Goal: Information Seeking & Learning: Check status

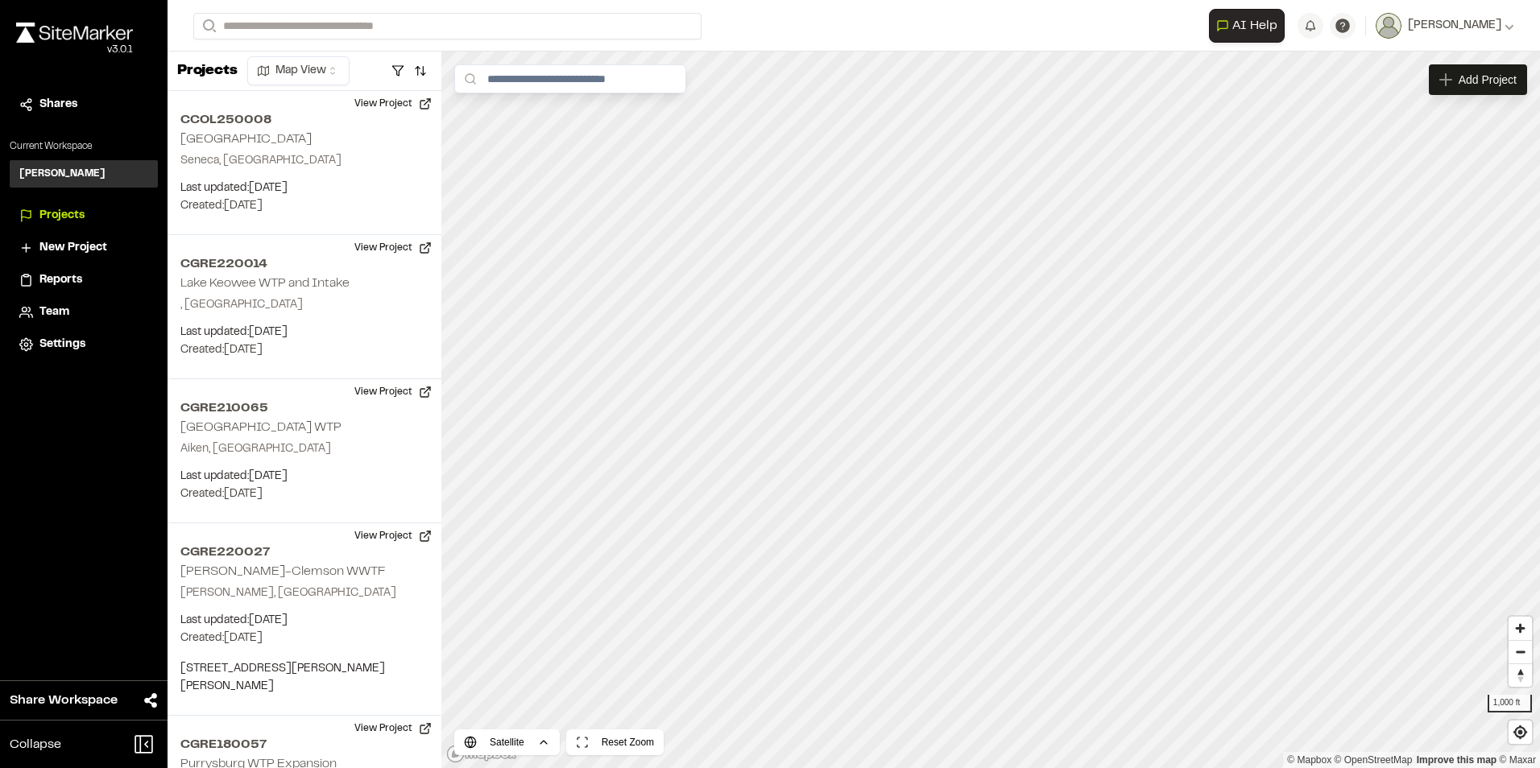
scroll to position [74, 0]
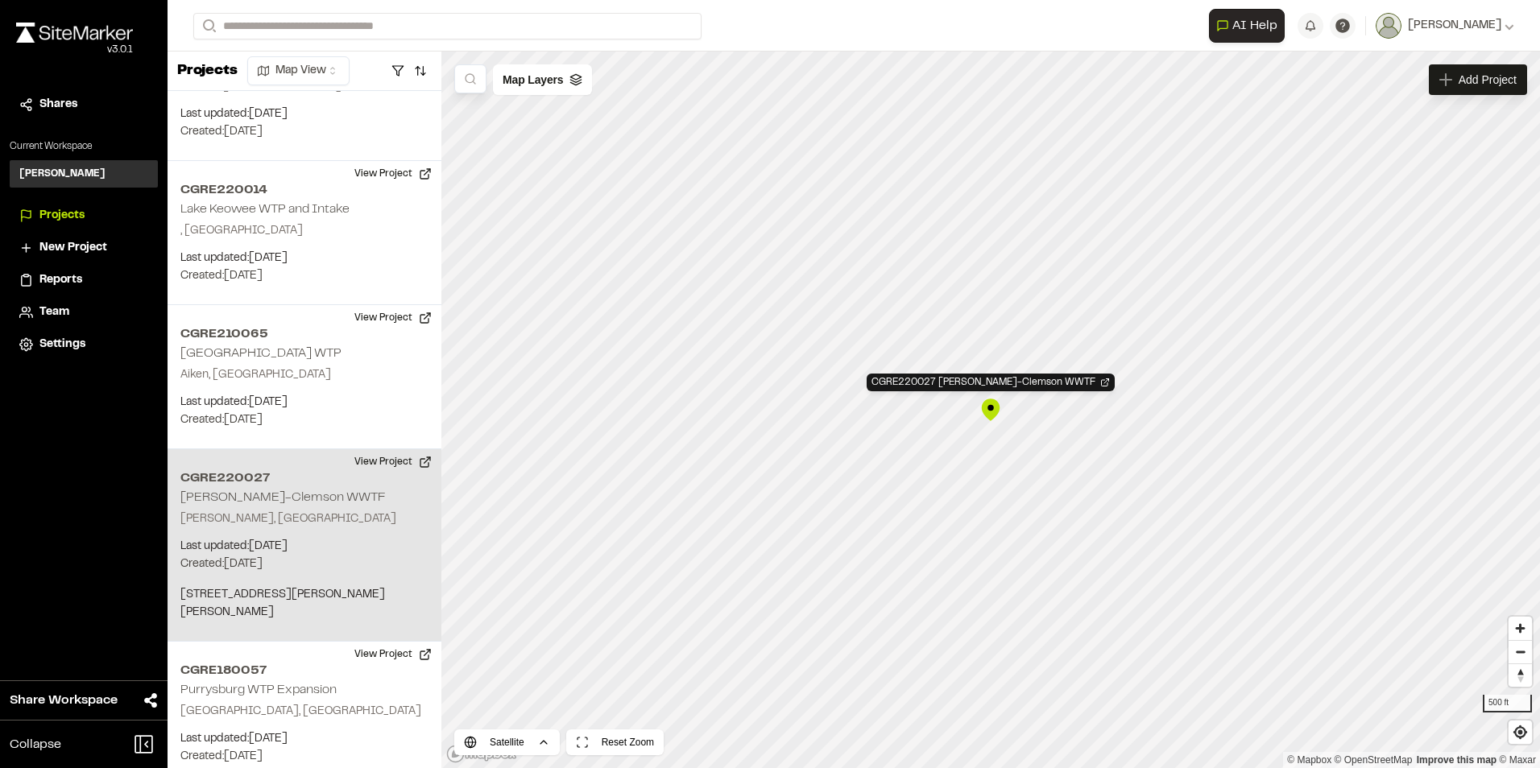
click at [991, 407] on div "CGRE220027 Pendleton-Clemson WWTF" at bounding box center [990, 410] width 24 height 24
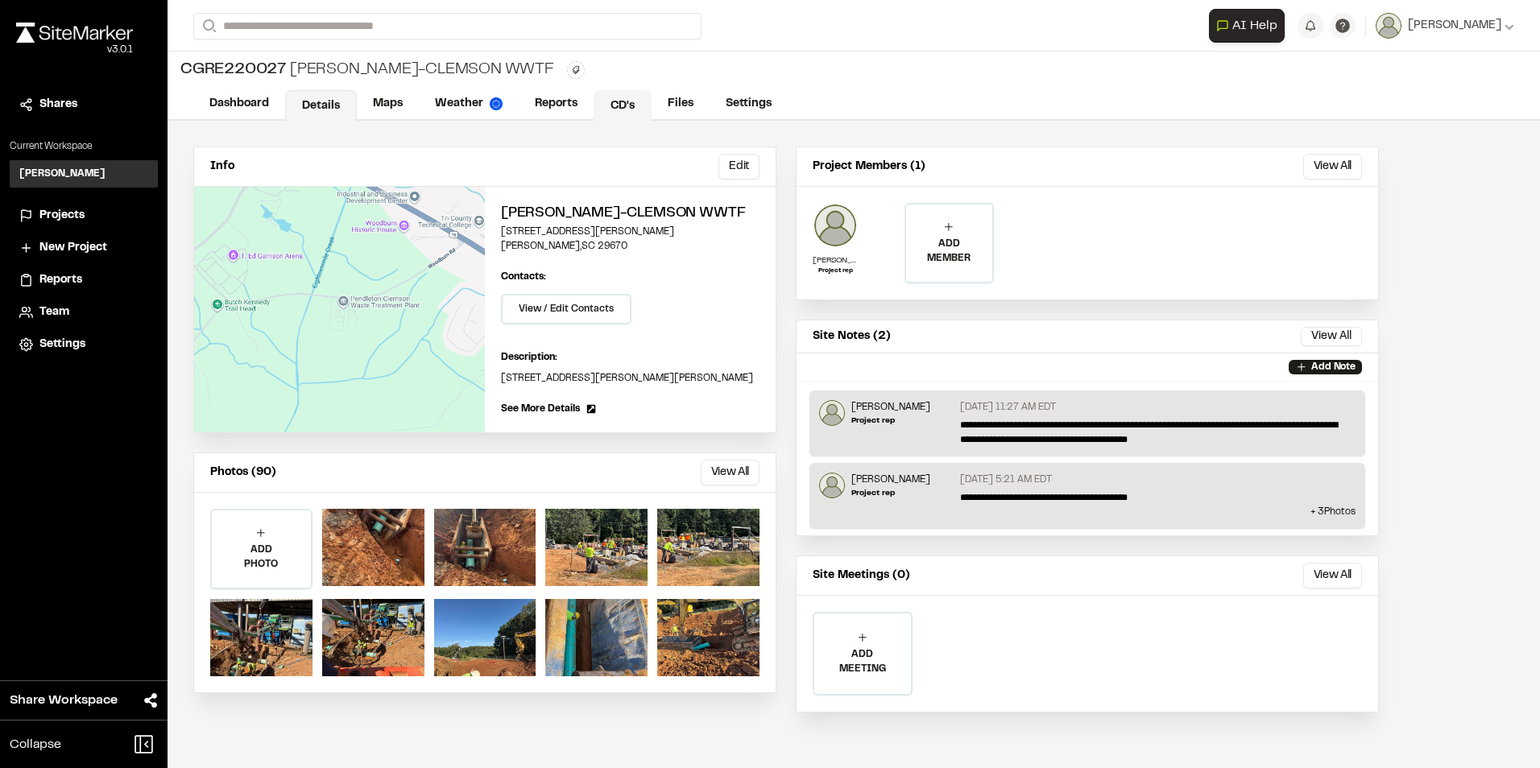
click at [623, 99] on link "CD's" at bounding box center [623, 105] width 58 height 31
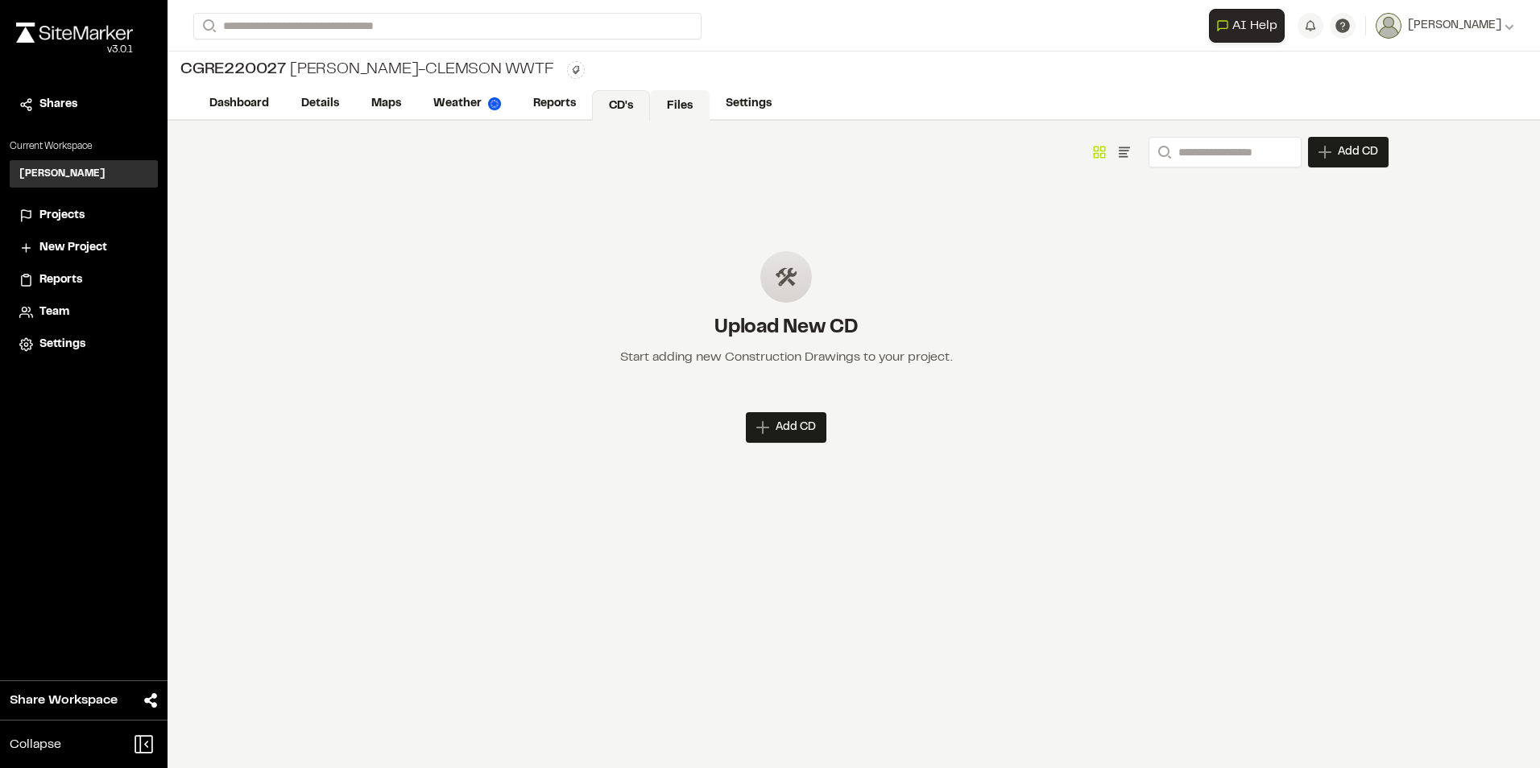
click at [693, 99] on link "Files" at bounding box center [680, 105] width 60 height 31
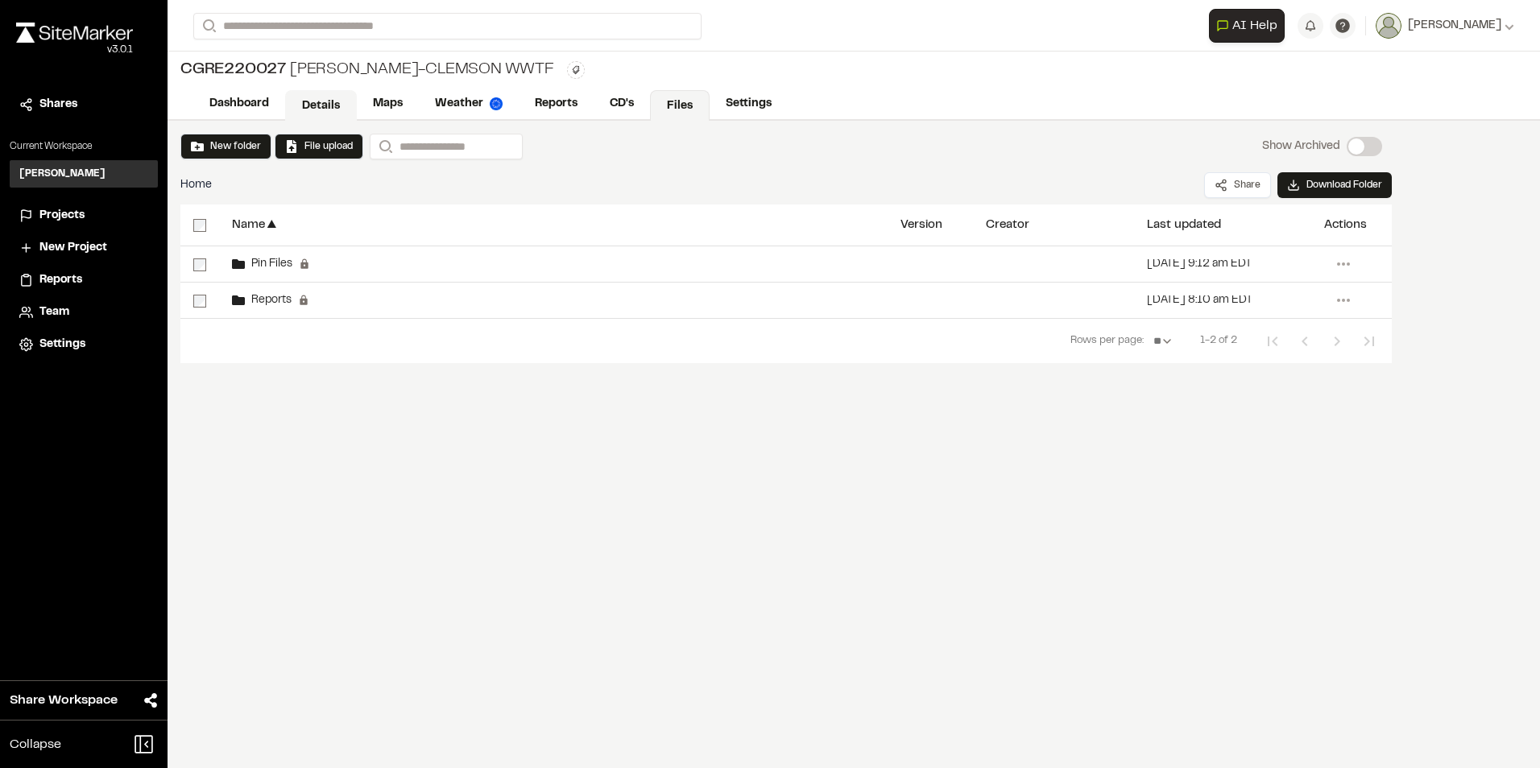
click at [309, 107] on link "Details" at bounding box center [321, 105] width 72 height 31
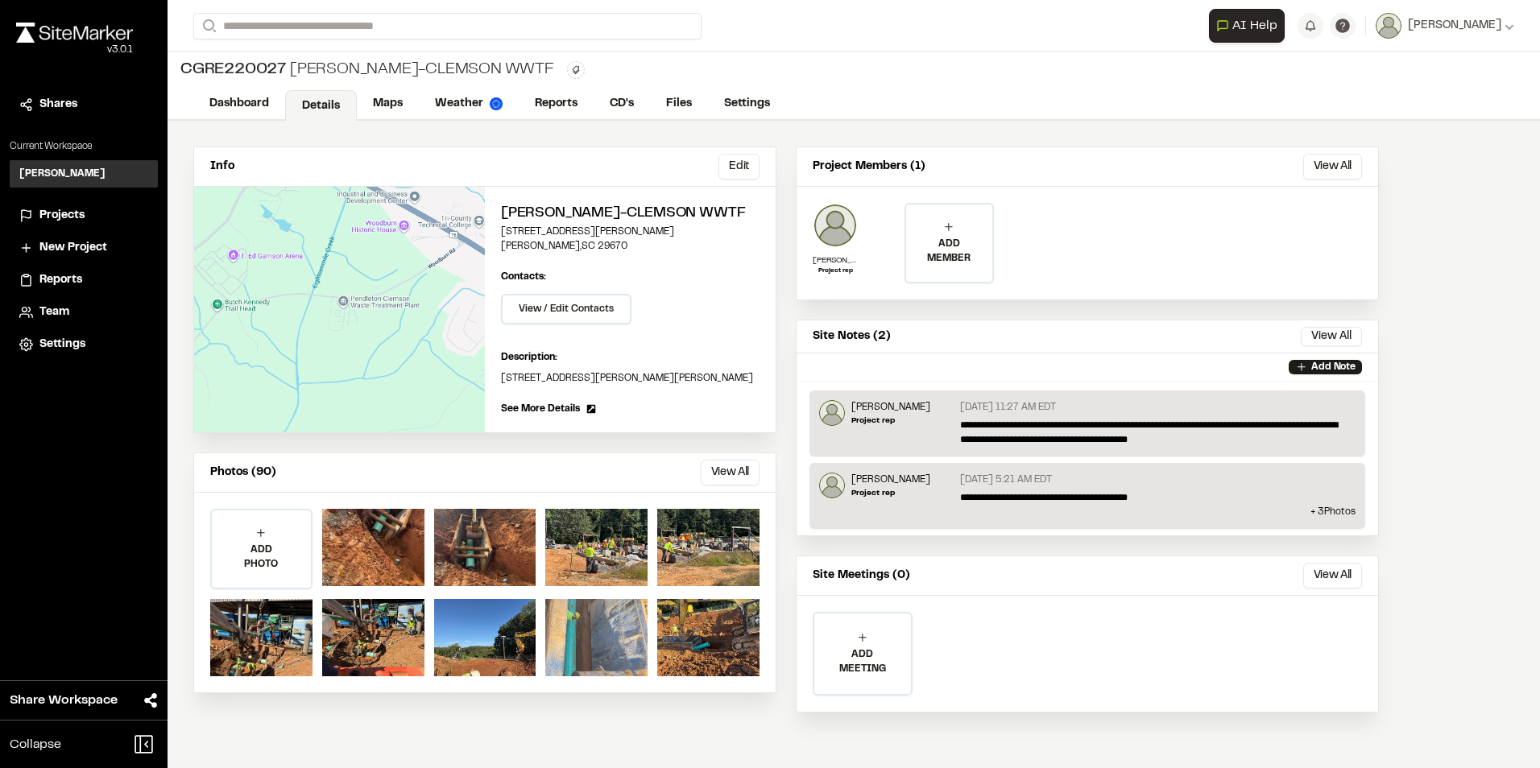
click at [583, 641] on div at bounding box center [596, 637] width 102 height 77
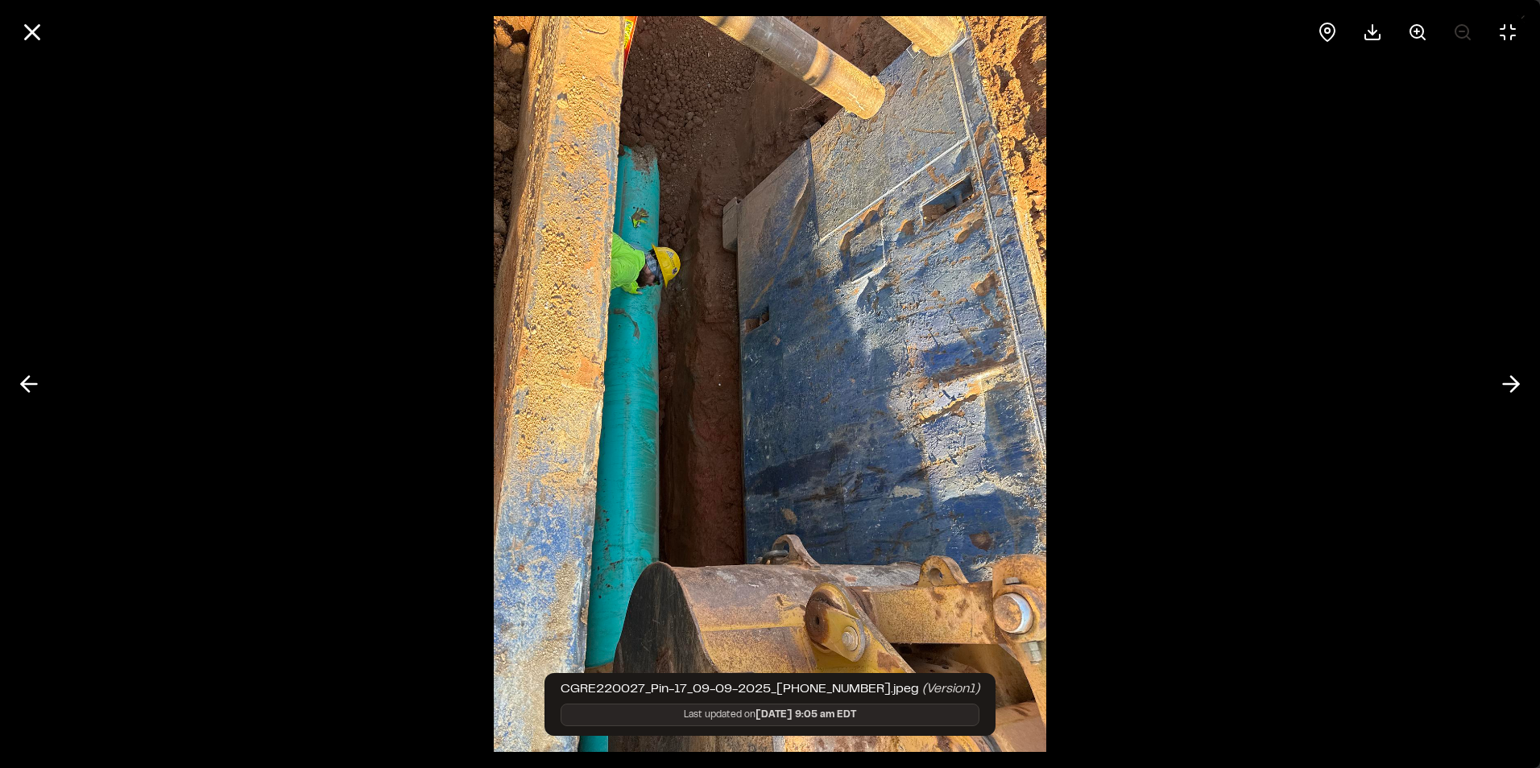
click at [28, 36] on line at bounding box center [33, 33] width 14 height 14
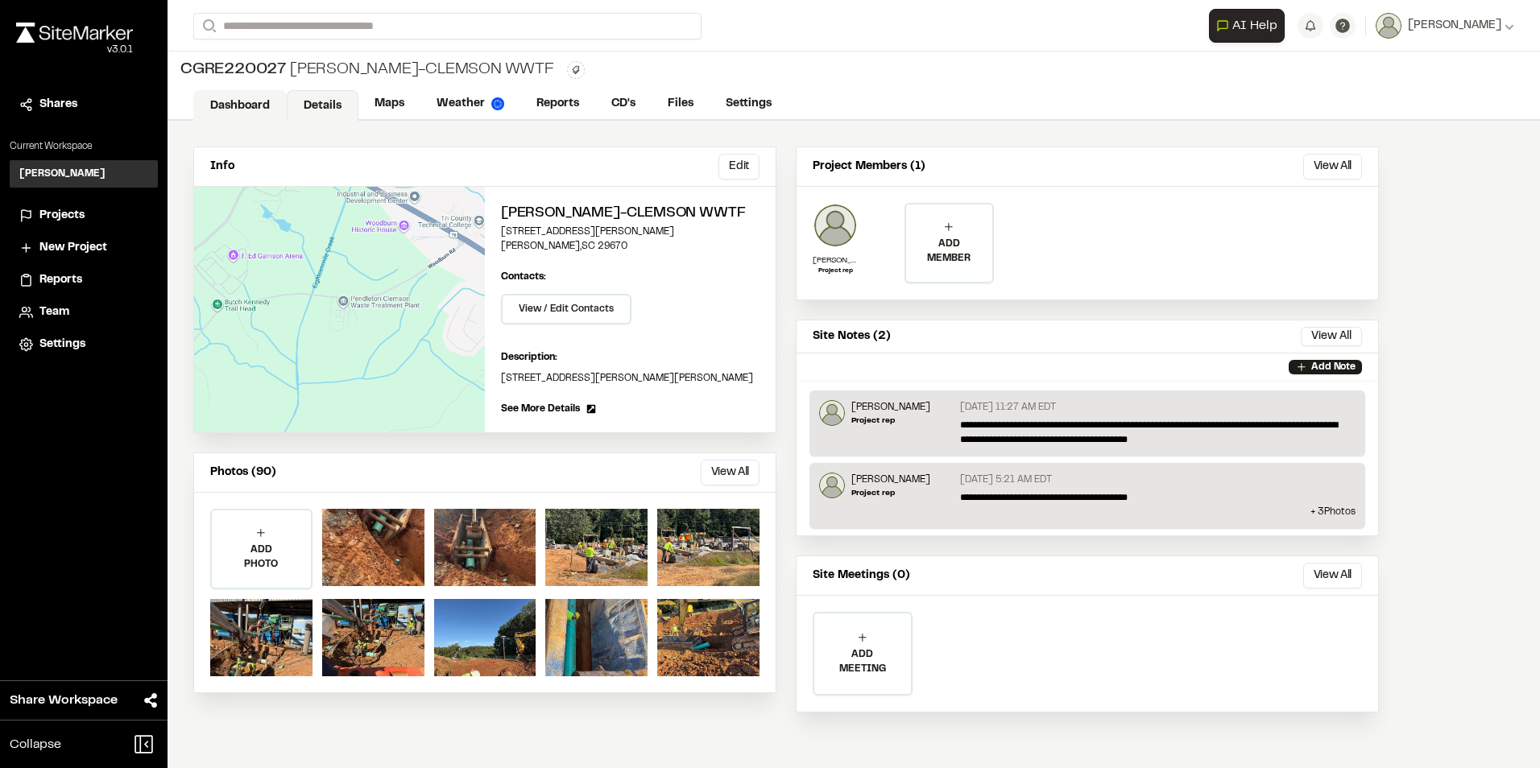
click at [254, 101] on link "Dashboard" at bounding box center [239, 105] width 93 height 31
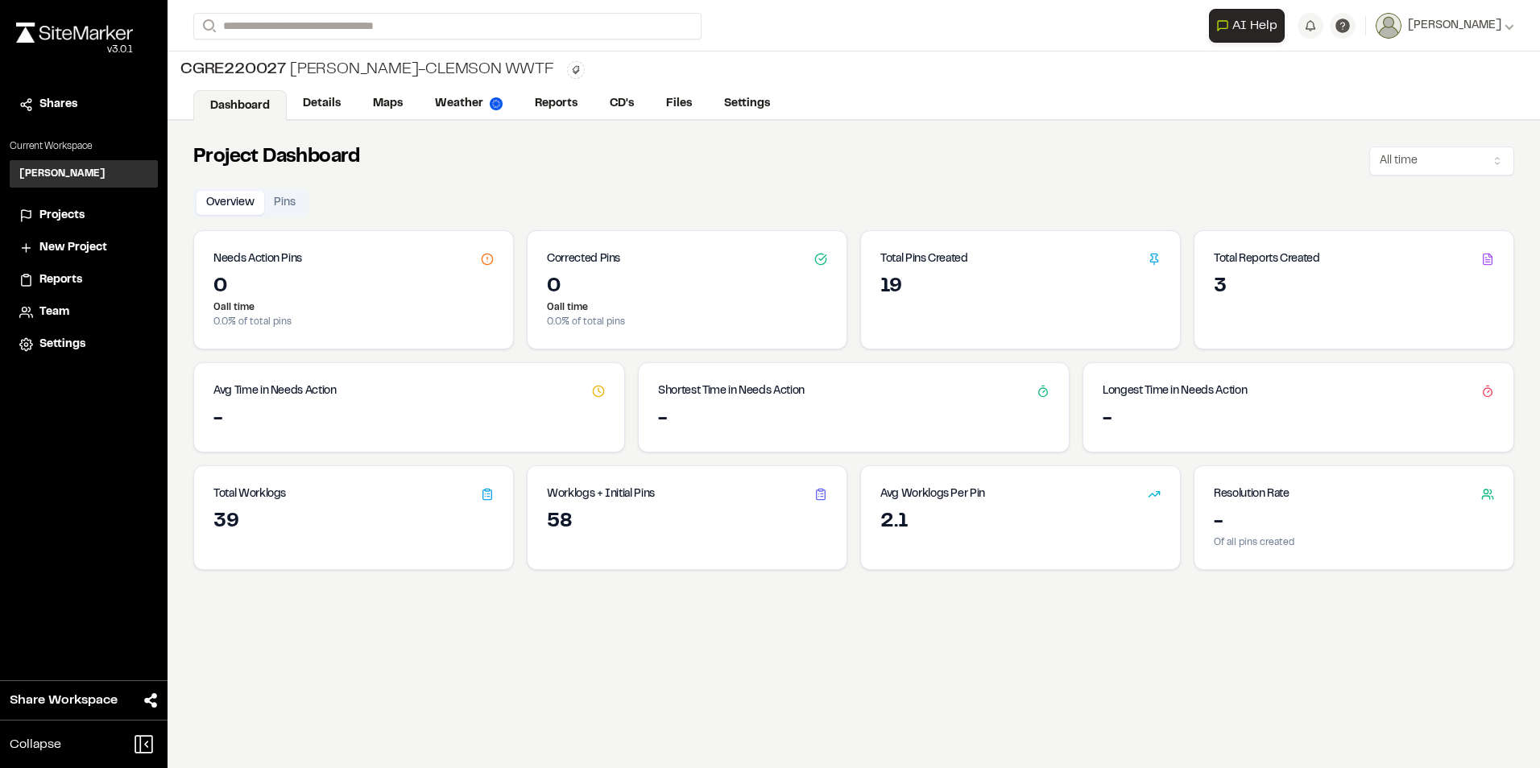
click at [1481, 263] on icon at bounding box center [1487, 259] width 13 height 13
click at [292, 201] on button "Pins" at bounding box center [284, 203] width 41 height 24
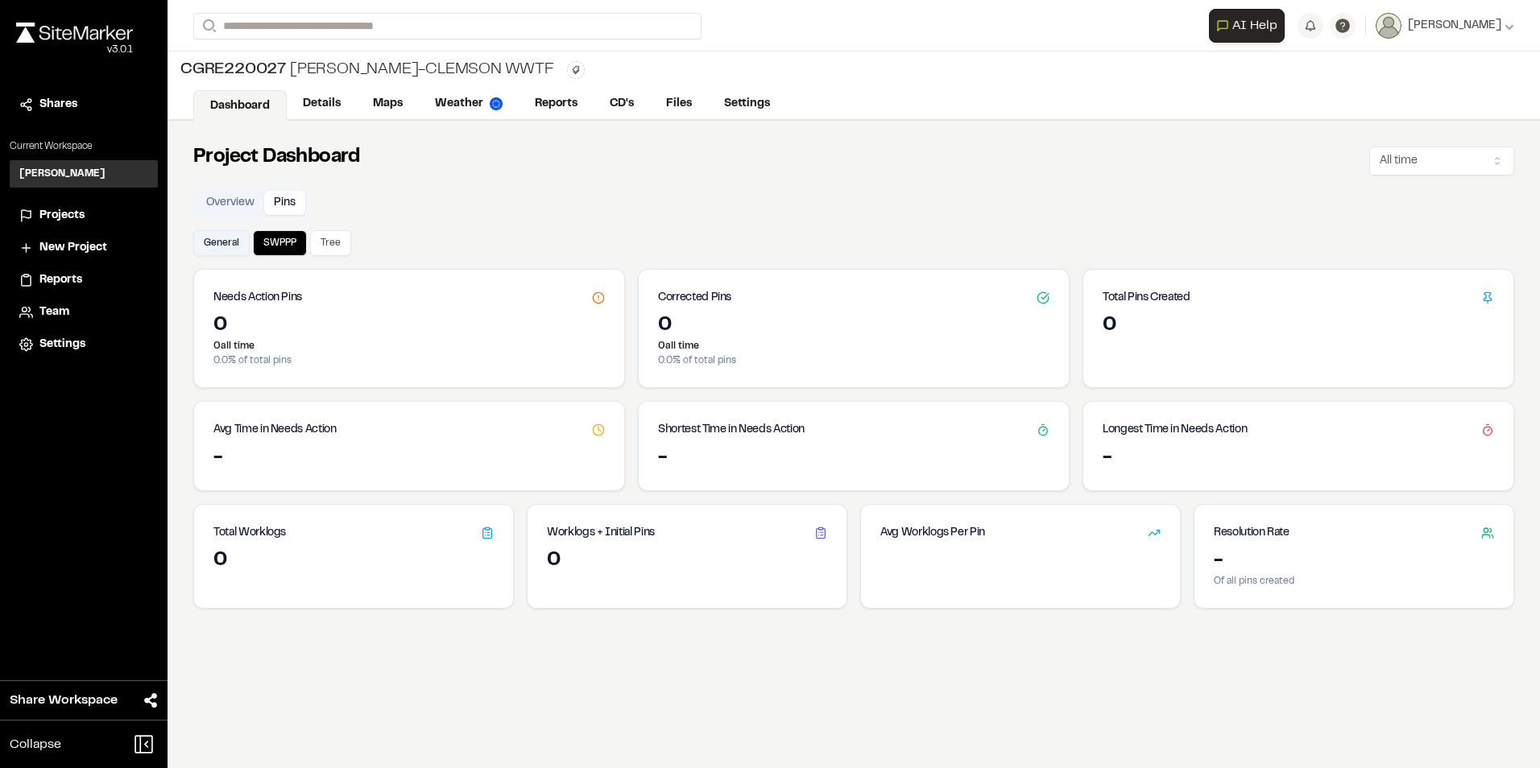
click at [225, 246] on button "General" at bounding box center [221, 243] width 56 height 26
click at [275, 247] on button "SWPPP" at bounding box center [280, 243] width 54 height 26
click at [227, 250] on button "General" at bounding box center [221, 243] width 56 height 26
click at [221, 561] on div "39" at bounding box center [353, 561] width 280 height 26
click at [1113, 324] on div "19" at bounding box center [1297, 326] width 391 height 26
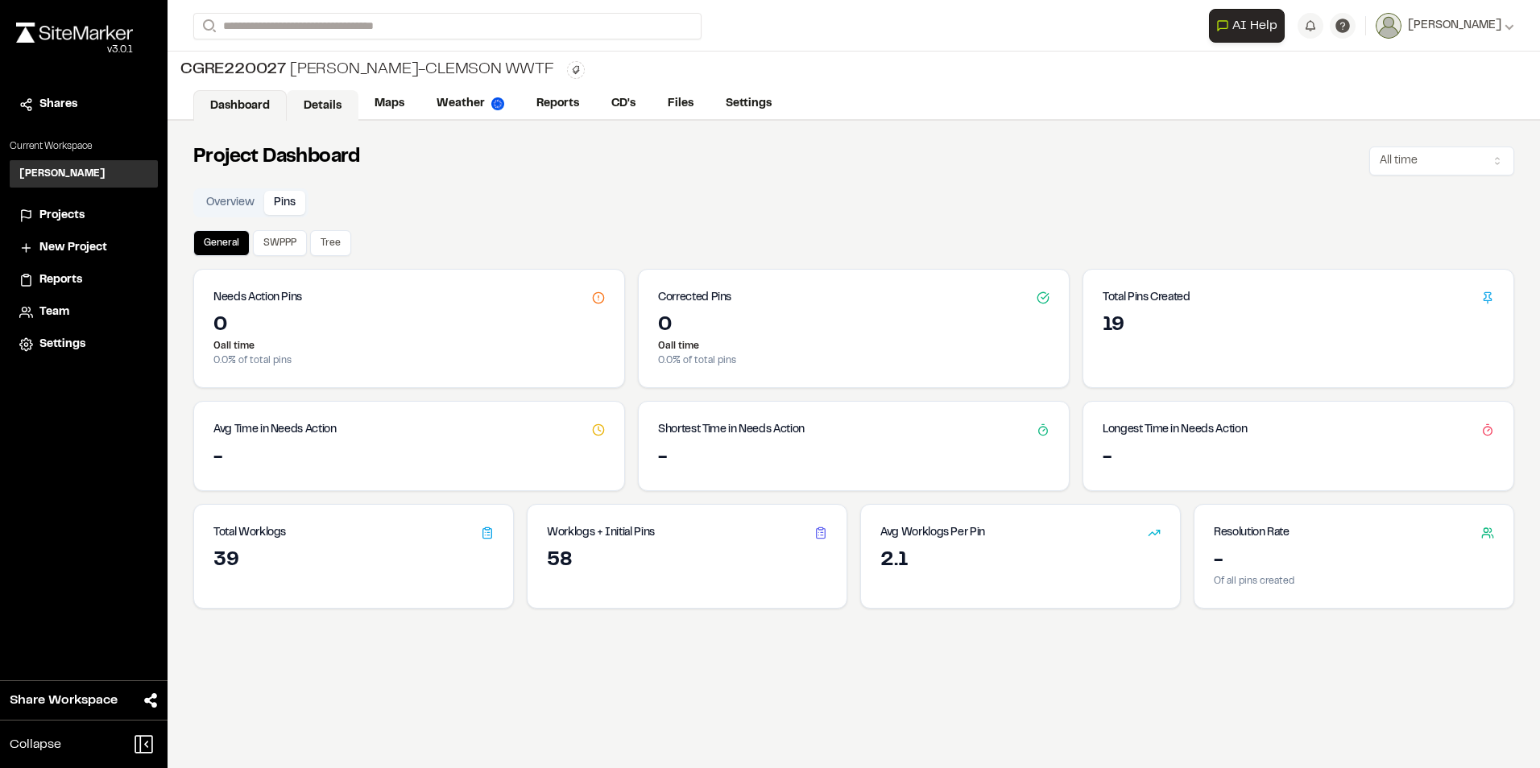
click at [327, 106] on link "Details" at bounding box center [323, 105] width 72 height 31
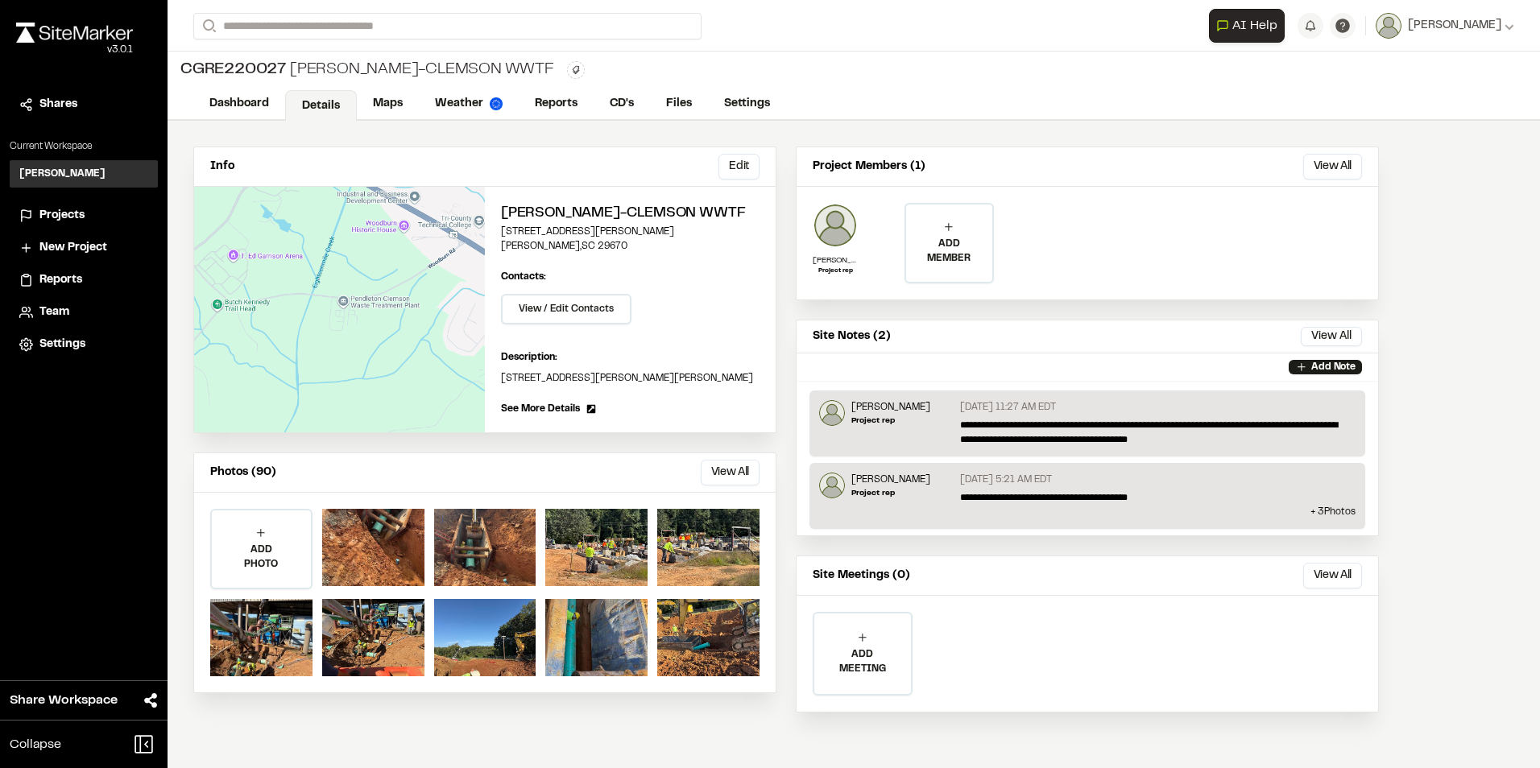
click at [544, 406] on span "See More Details" at bounding box center [540, 409] width 79 height 14
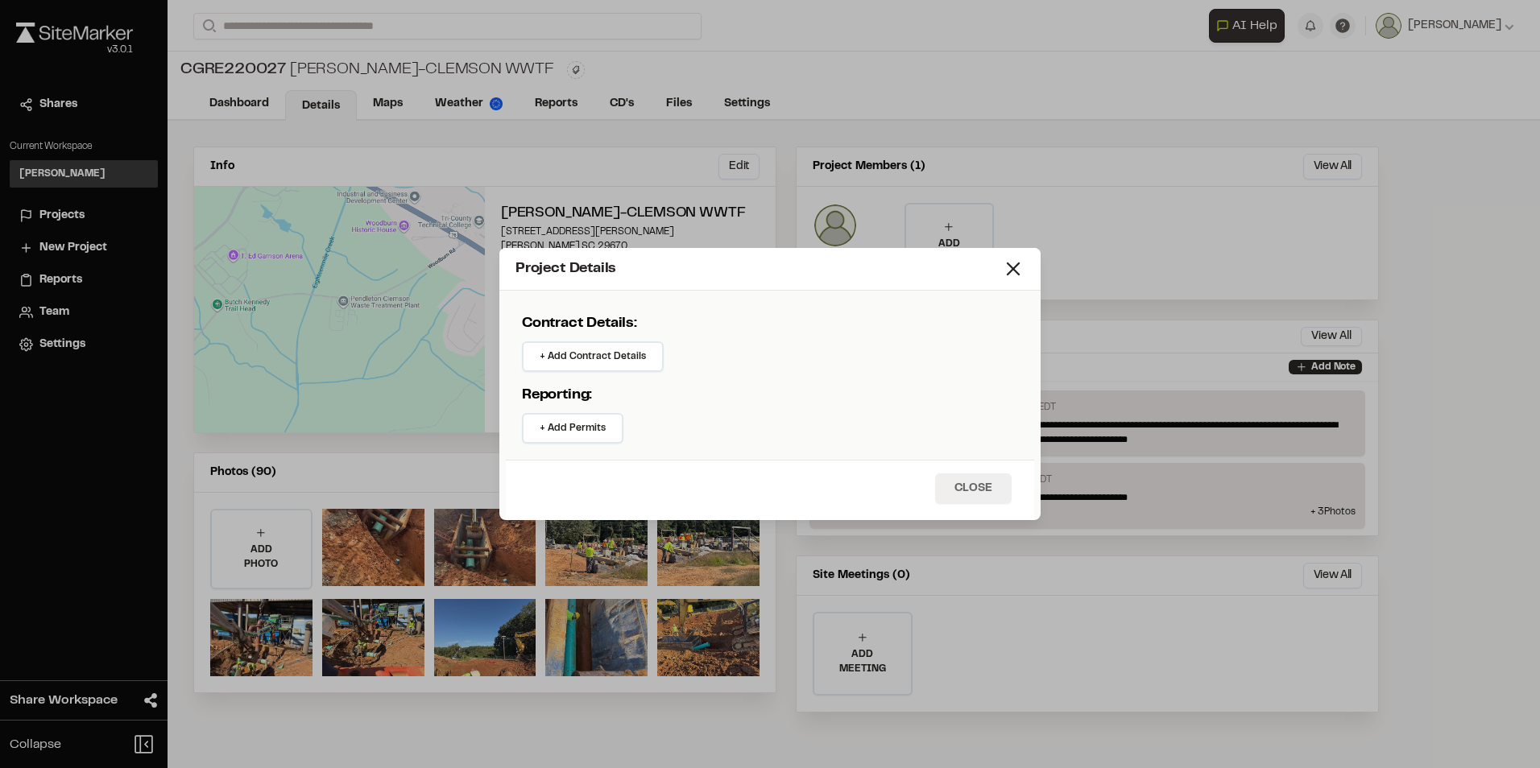
click at [978, 490] on button "Close" at bounding box center [973, 489] width 77 height 31
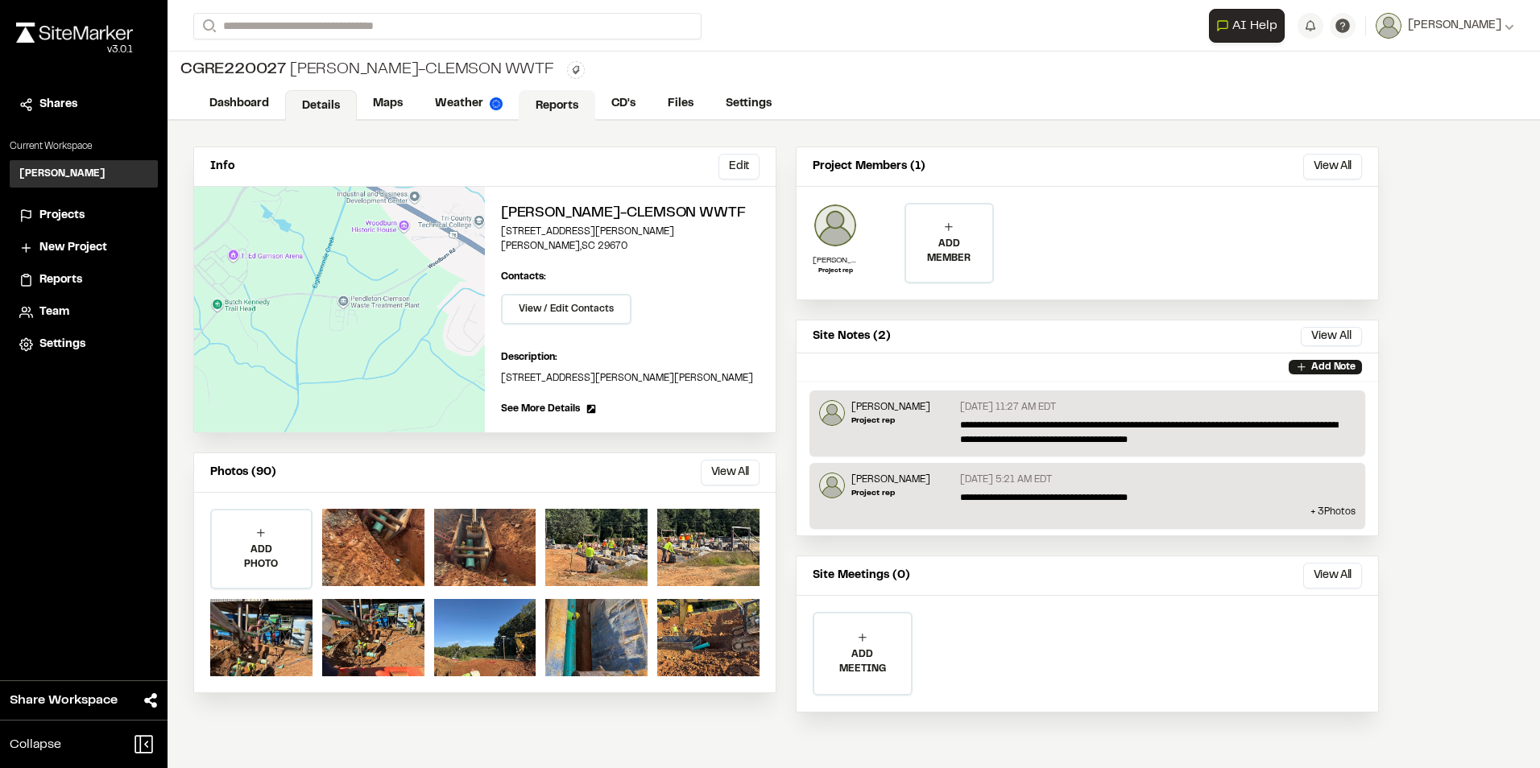
click at [568, 105] on link "Reports" at bounding box center [557, 105] width 77 height 31
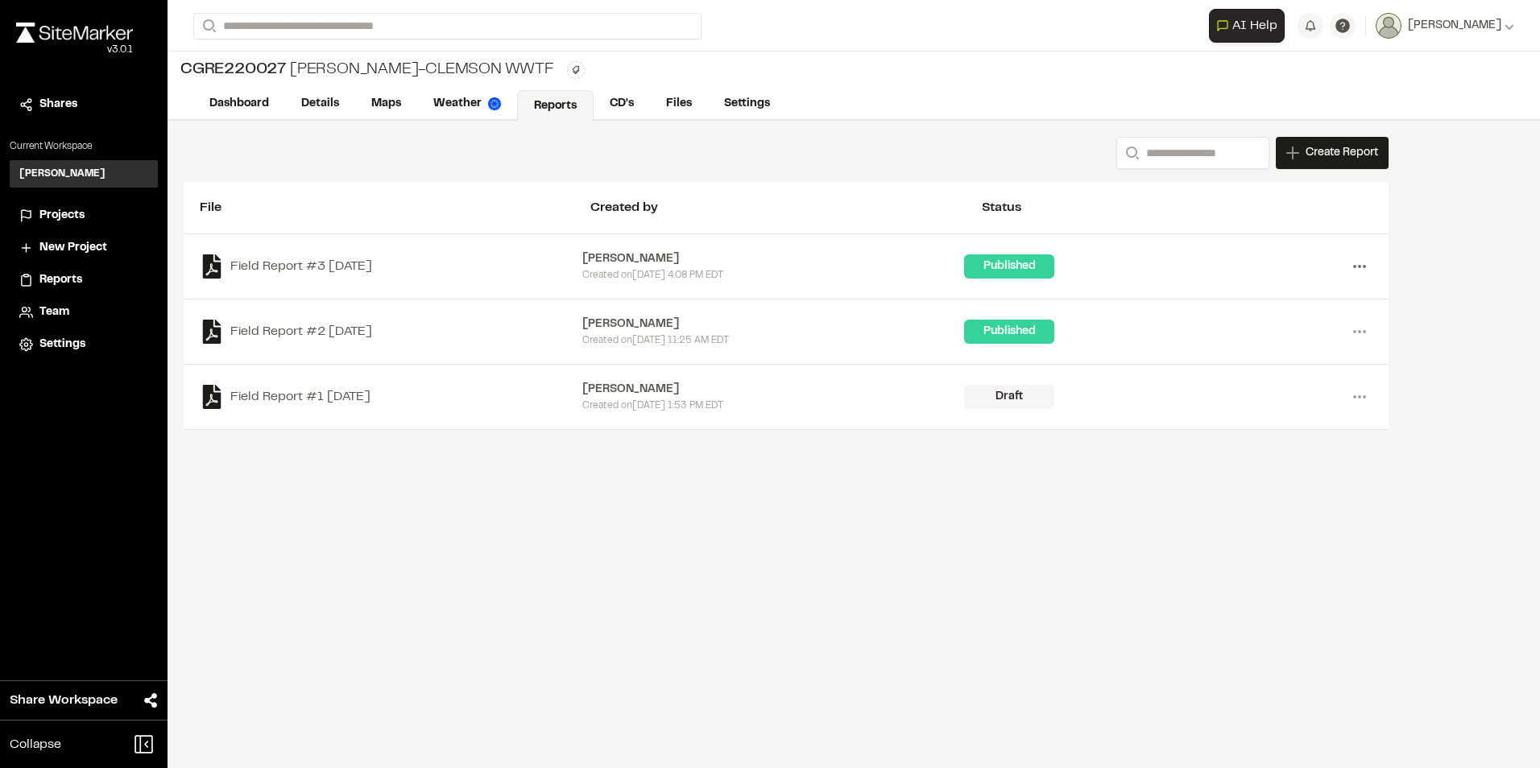
click at [1363, 267] on circle at bounding box center [1364, 266] width 3 height 3
click at [1269, 296] on link "View" at bounding box center [1301, 300] width 140 height 24
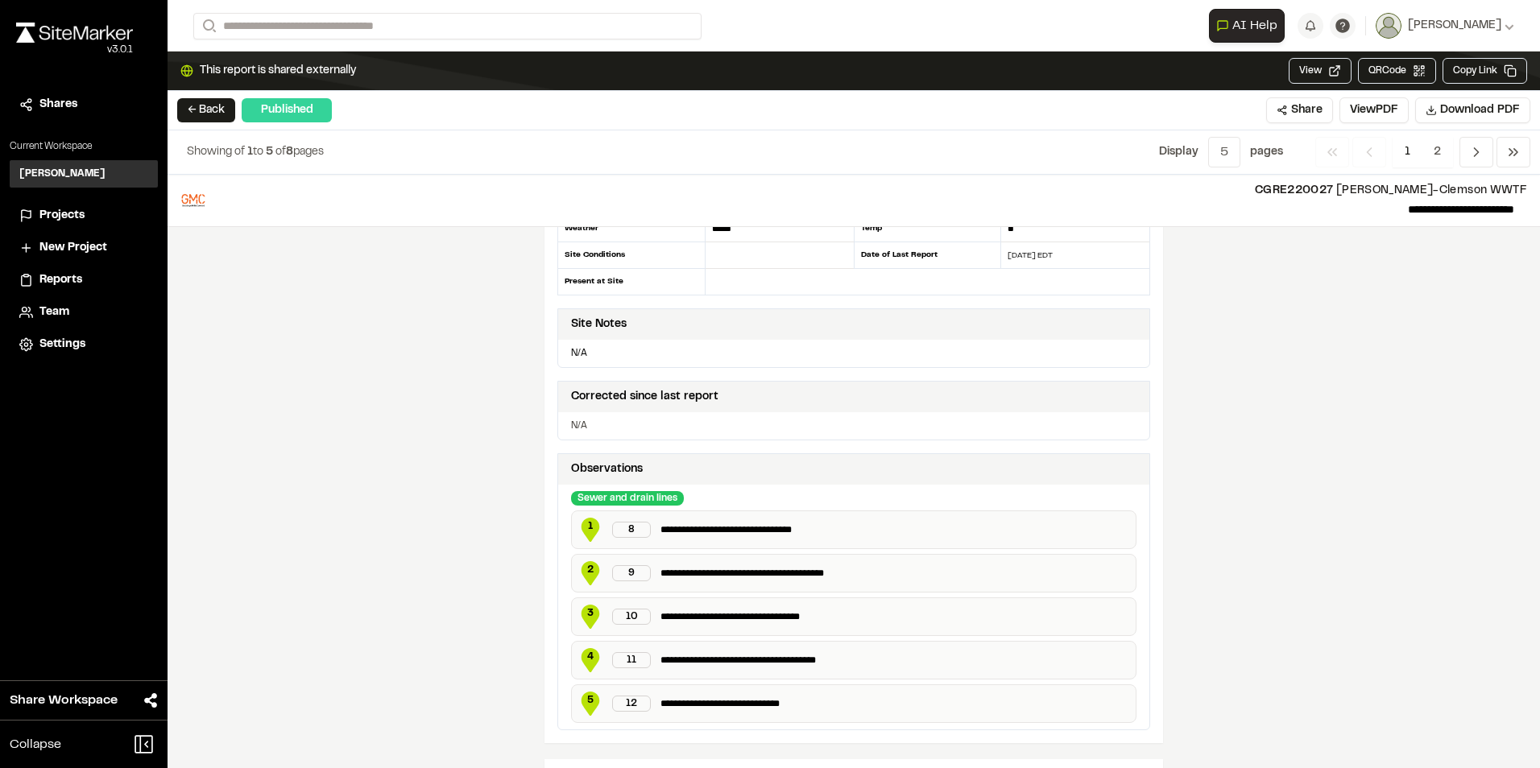
scroll to position [161, 0]
click at [586, 523] on span "1" at bounding box center [590, 526] width 24 height 14
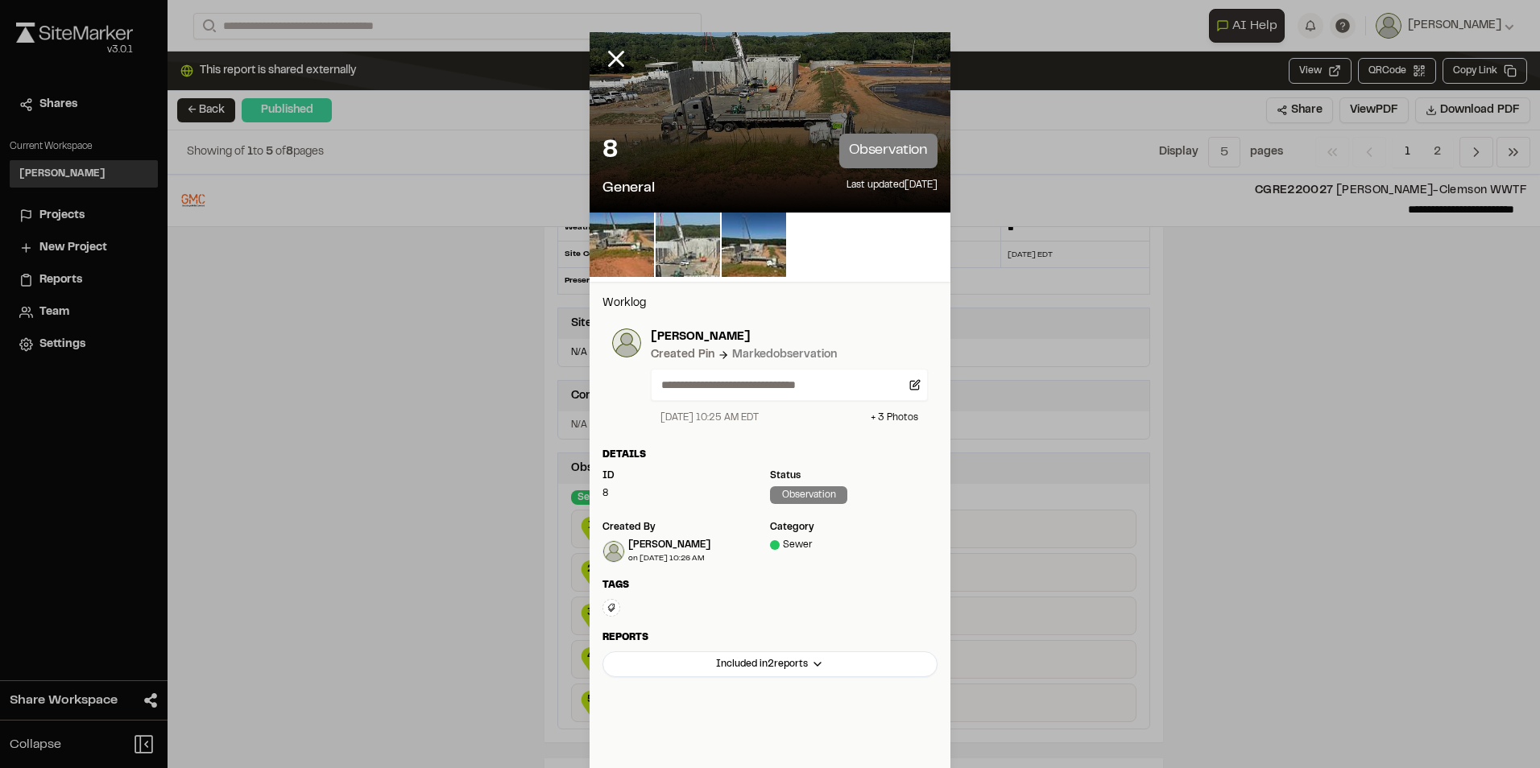
click at [684, 245] on img at bounding box center [688, 245] width 64 height 64
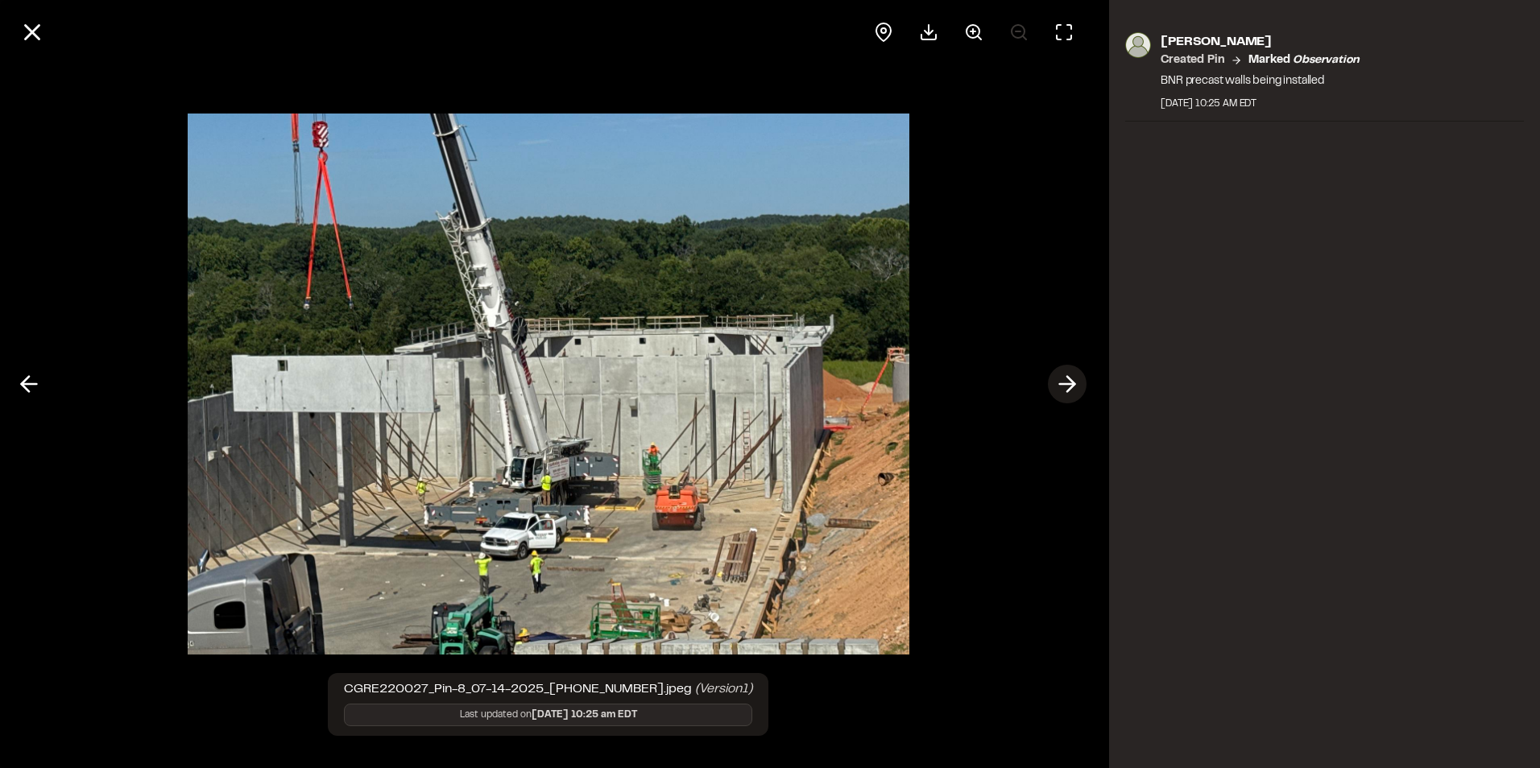
click at [1067, 386] on icon at bounding box center [1067, 383] width 26 height 27
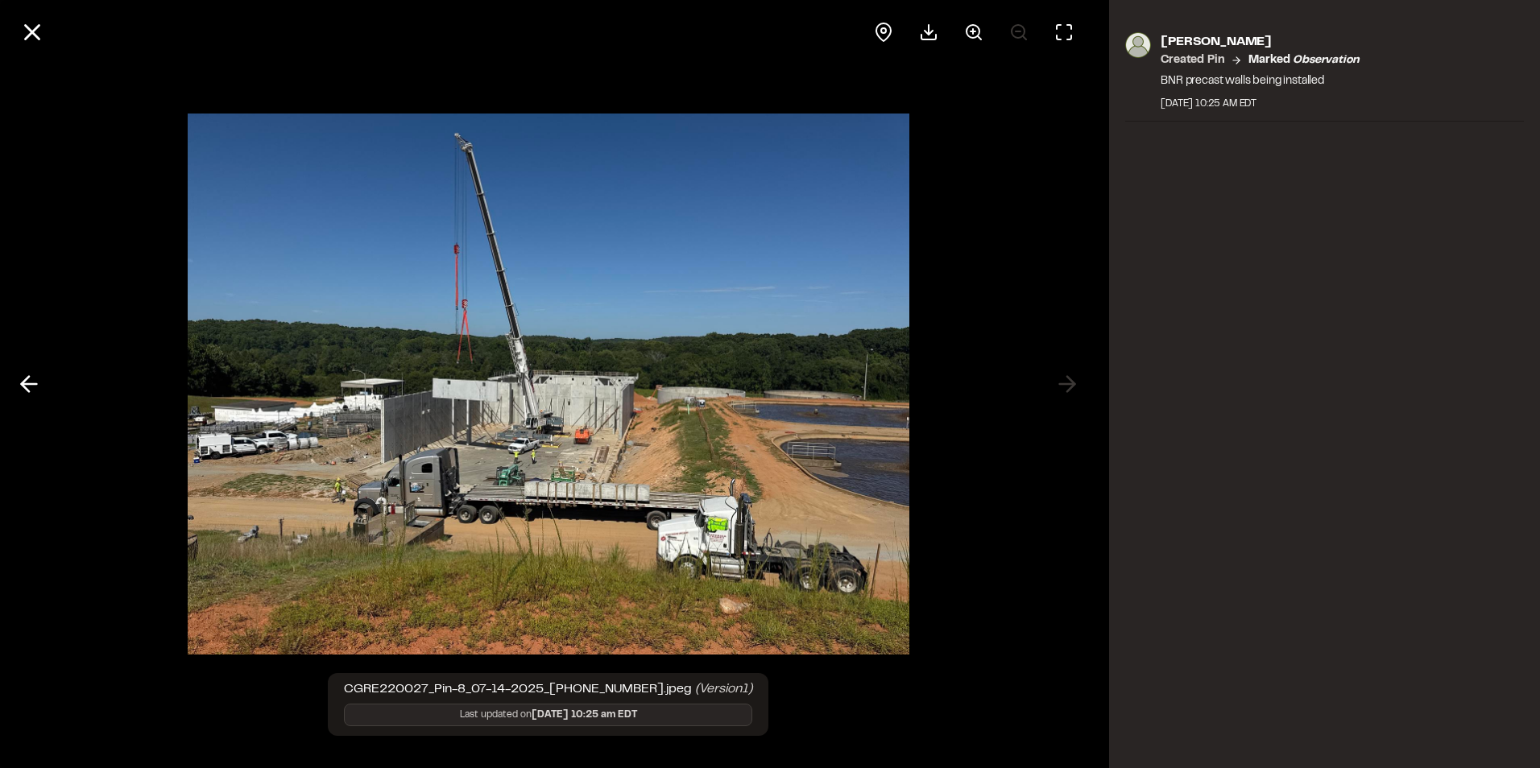
click at [1066, 398] on div at bounding box center [548, 384] width 1096 height 768
click at [29, 29] on line at bounding box center [33, 33] width 14 height 14
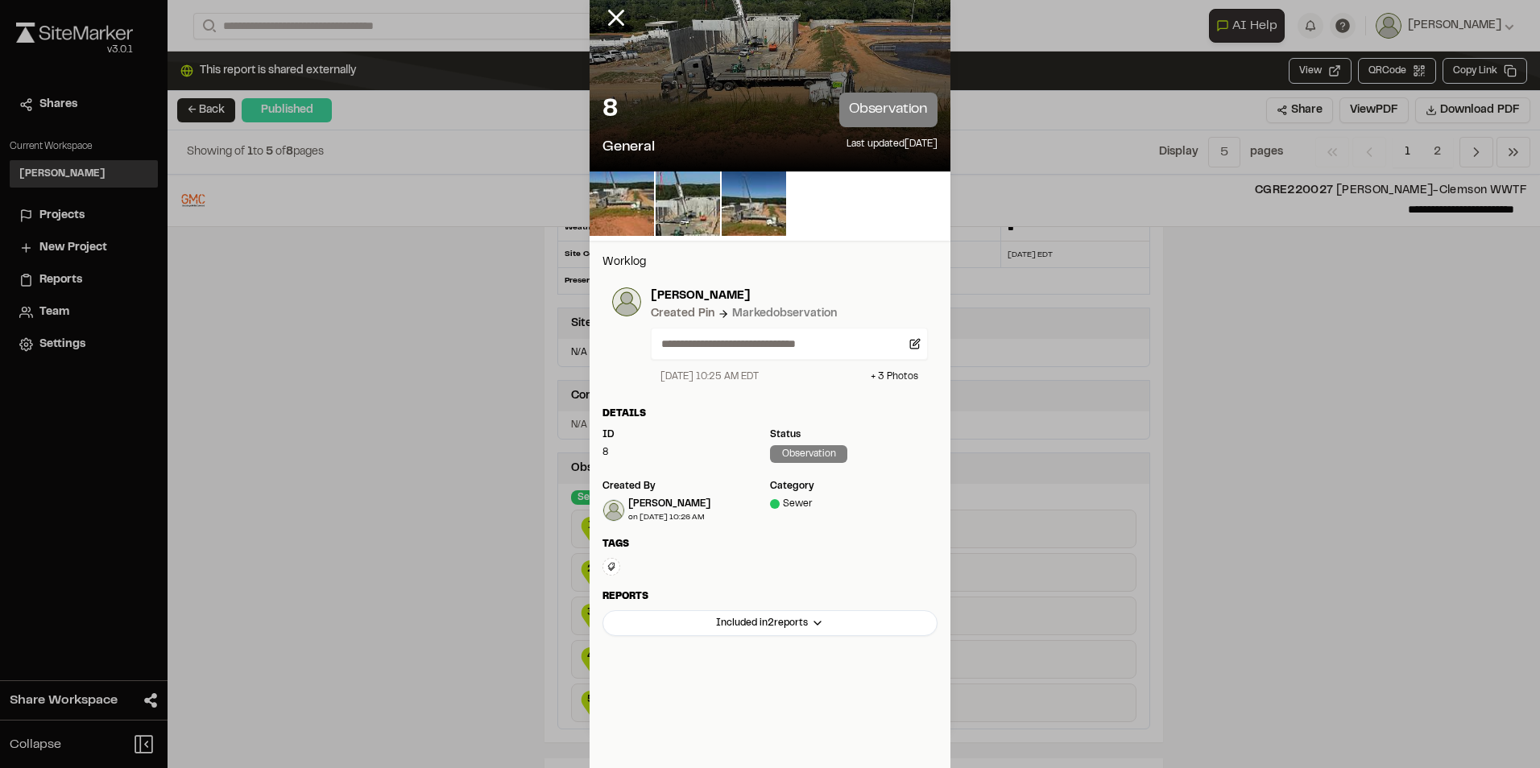
scroll to position [64, 0]
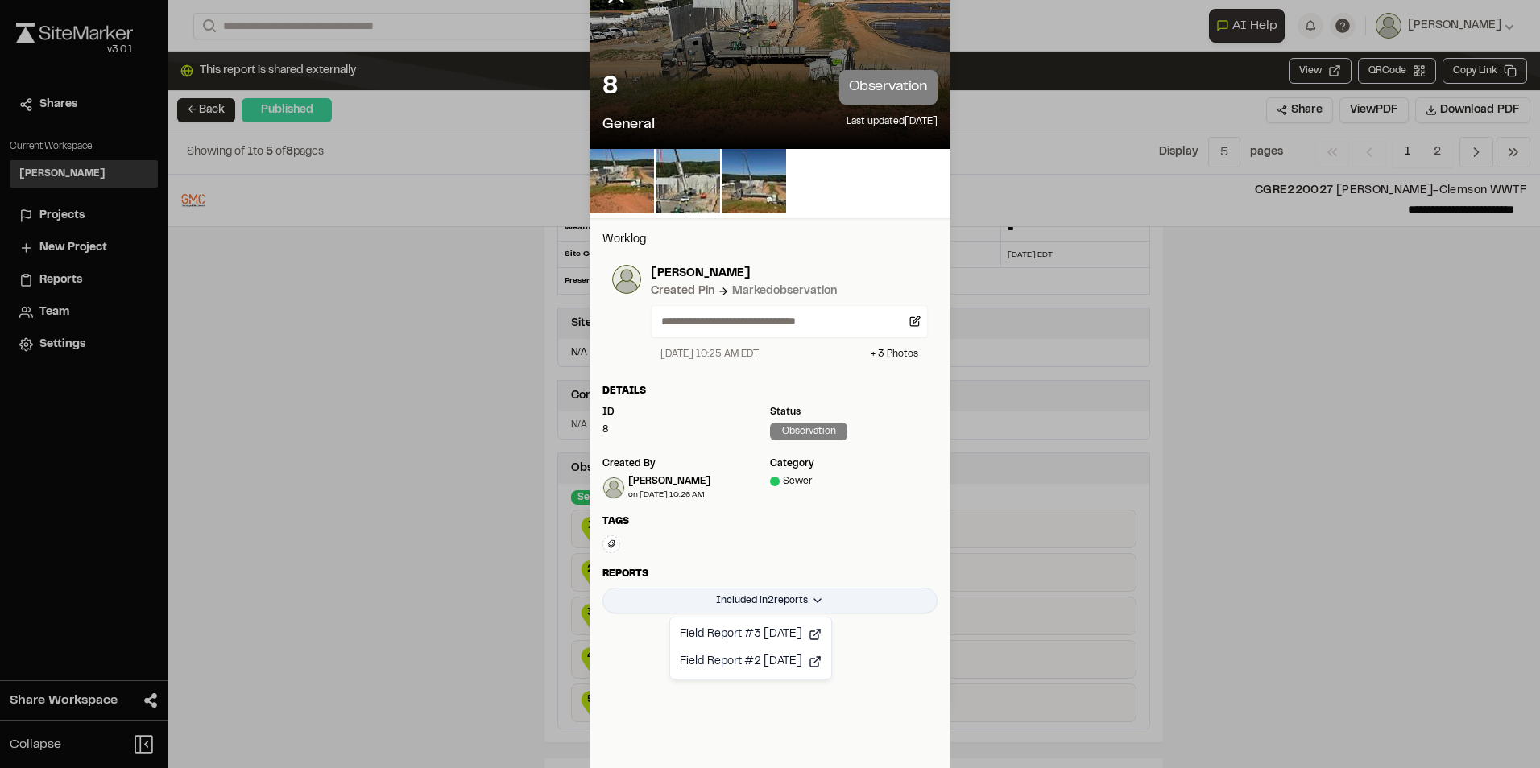
click at [815, 605] on html "**********" at bounding box center [770, 384] width 1540 height 768
click at [825, 551] on html "**********" at bounding box center [770, 384] width 1540 height 768
click at [779, 601] on html "**********" at bounding box center [770, 384] width 1540 height 768
click at [774, 634] on div "Field Report #3 2025-07-16" at bounding box center [750, 634] width 155 height 27
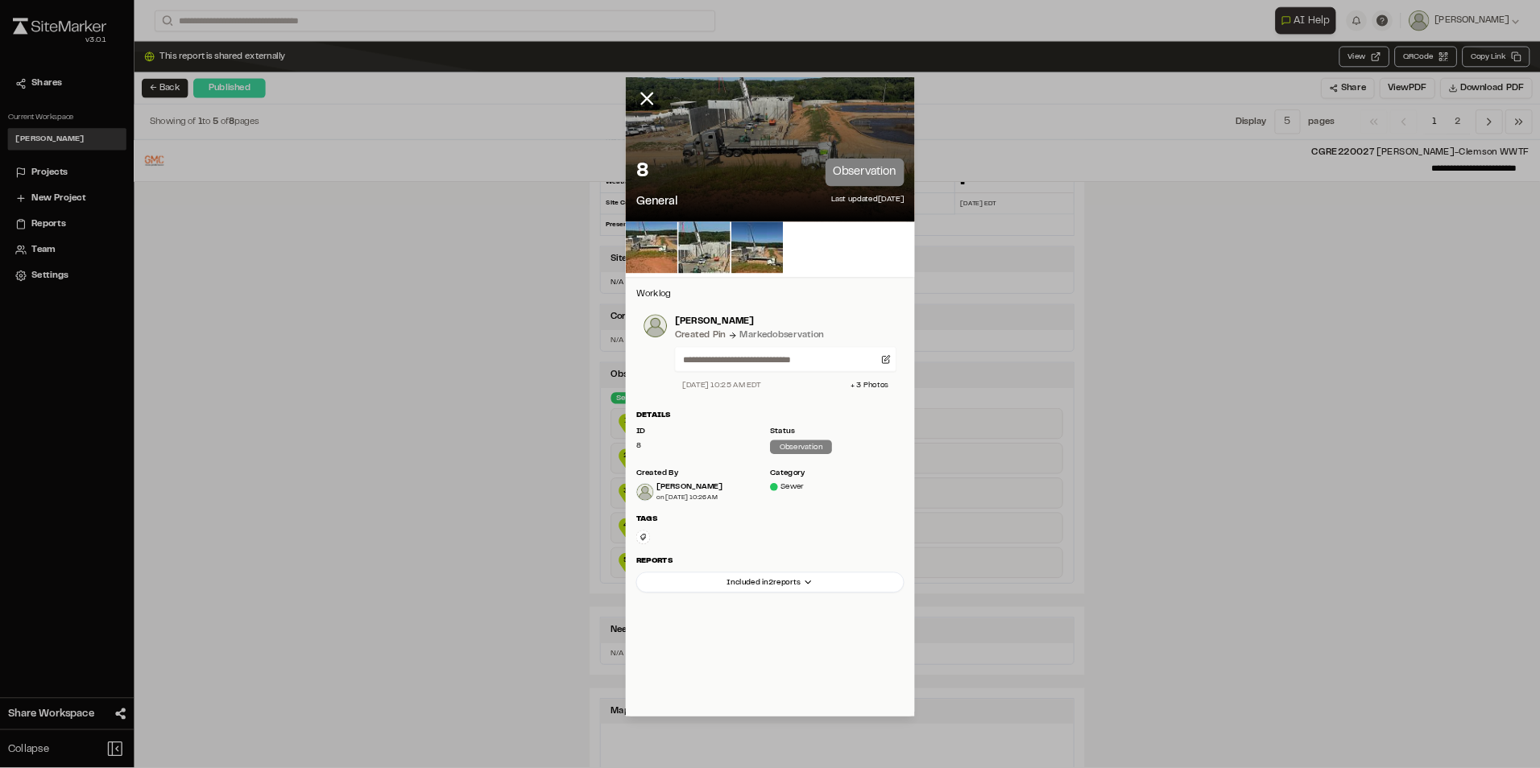
scroll to position [161, 0]
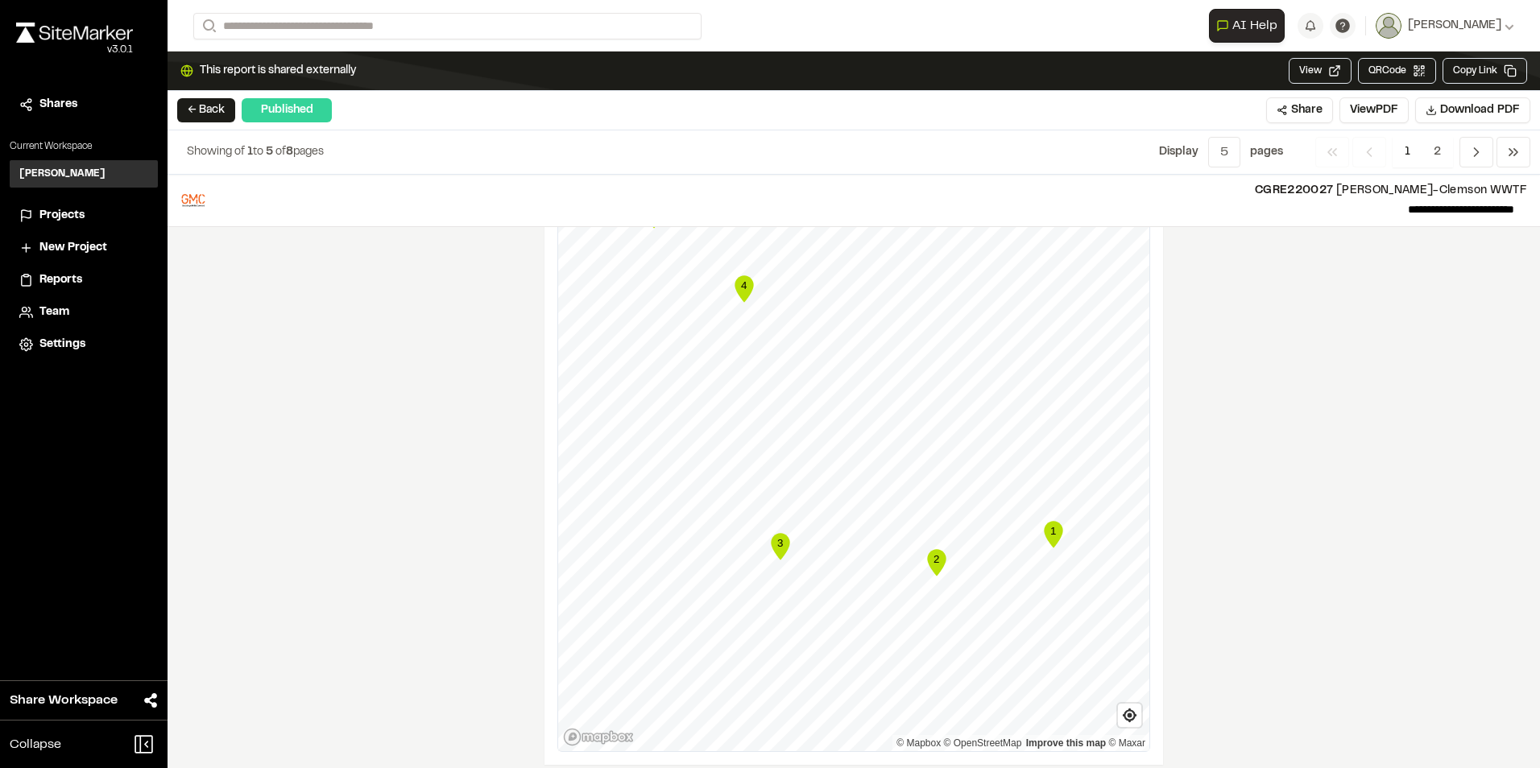
scroll to position [765, 0]
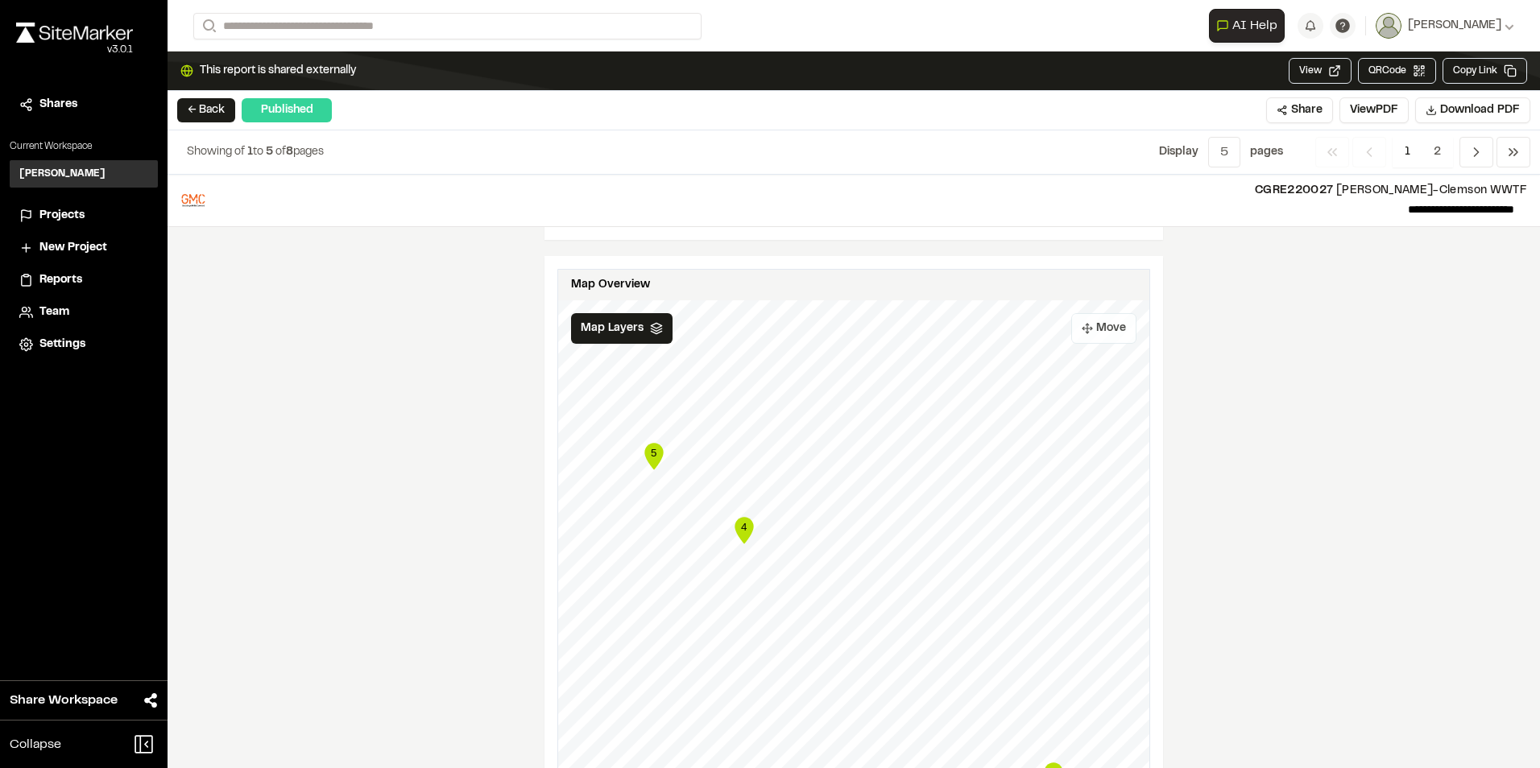
click at [1089, 332] on button "Move" at bounding box center [1103, 328] width 65 height 31
click at [1164, 510] on div "**********" at bounding box center [854, 472] width 1372 height 594
click at [650, 333] on icon at bounding box center [656, 328] width 13 height 13
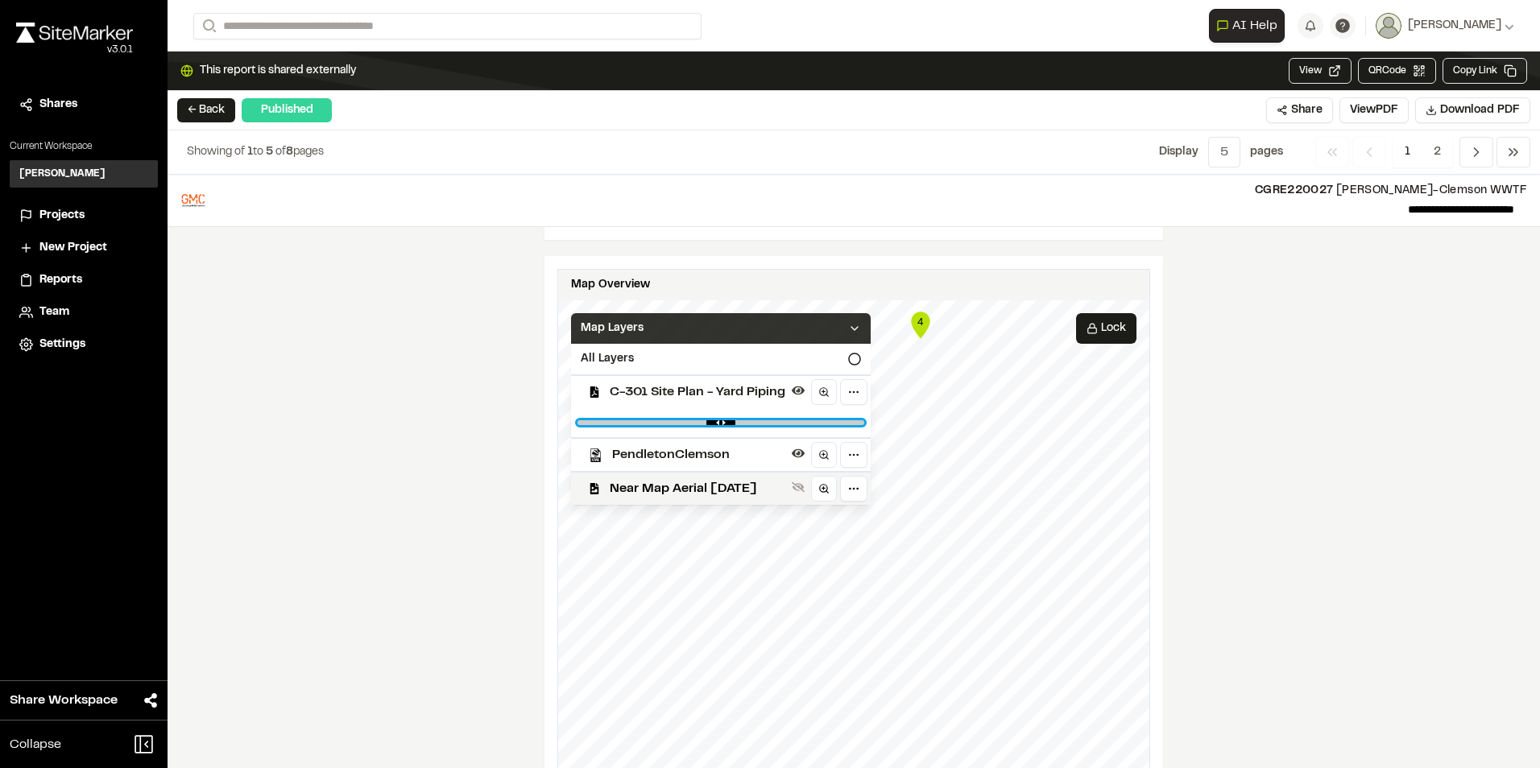
drag, startPoint x: 810, startPoint y: 423, endPoint x: 785, endPoint y: 441, distance: 31.1
type input "****"
click at [785, 425] on input "range" at bounding box center [720, 422] width 287 height 5
click at [1239, 484] on div "**********" at bounding box center [854, 472] width 1372 height 594
click at [861, 328] on icon at bounding box center [854, 328] width 13 height 13
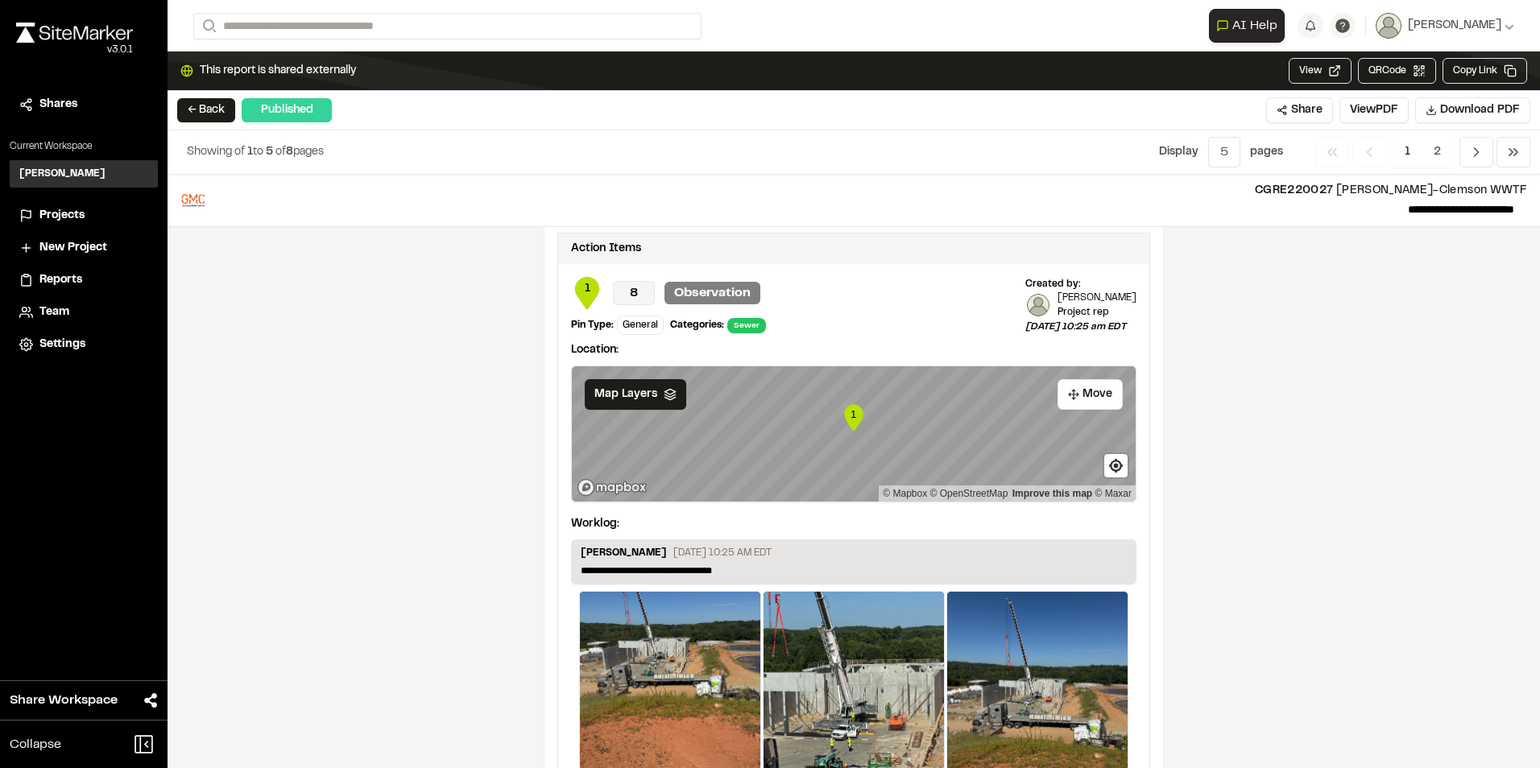
scroll to position [1570, 0]
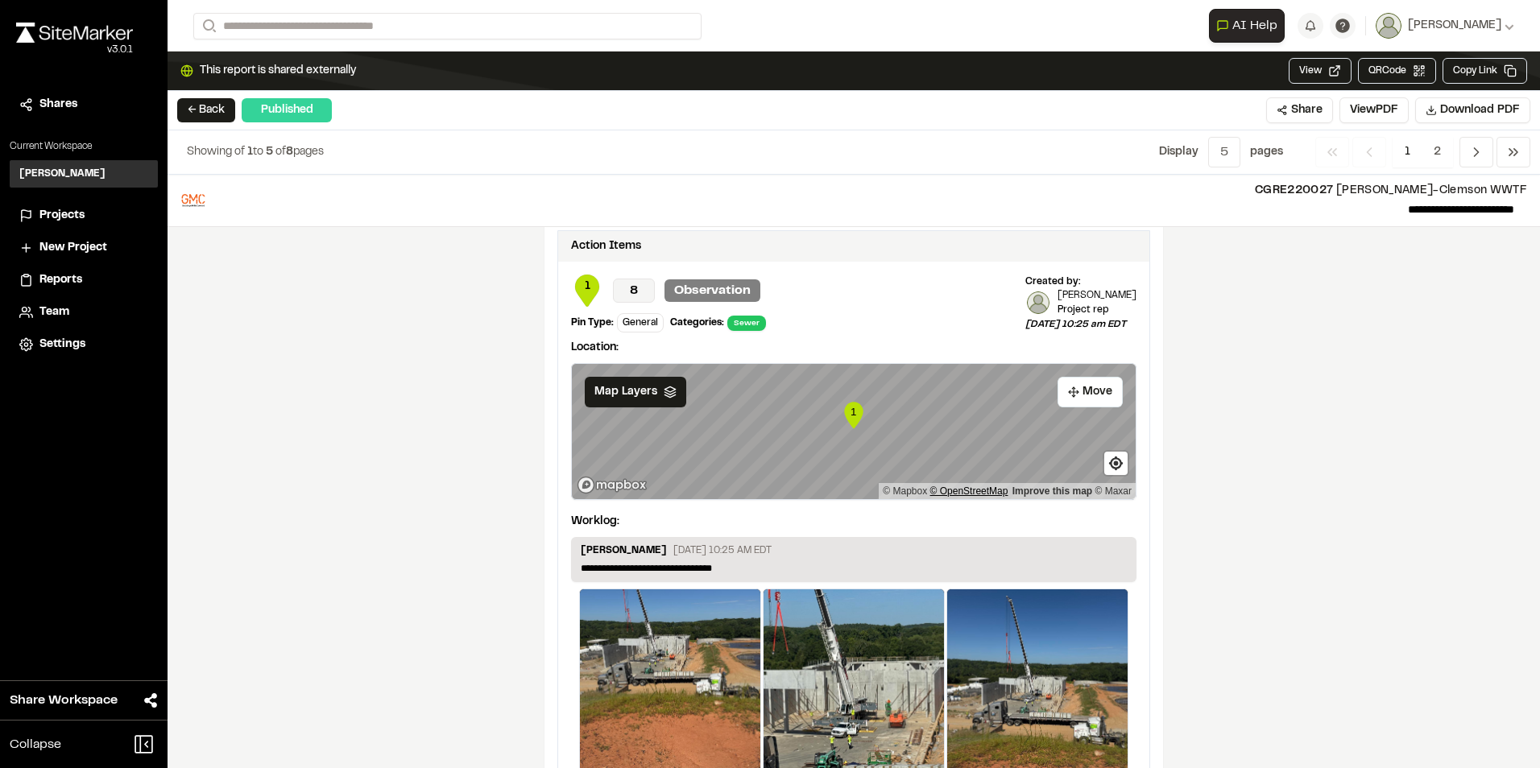
click at [936, 498] on div "1 © Mapbox © OpenStreetMap Improve this map © Maxar" at bounding box center [854, 431] width 564 height 135
click at [1073, 395] on button "Move" at bounding box center [1089, 392] width 65 height 31
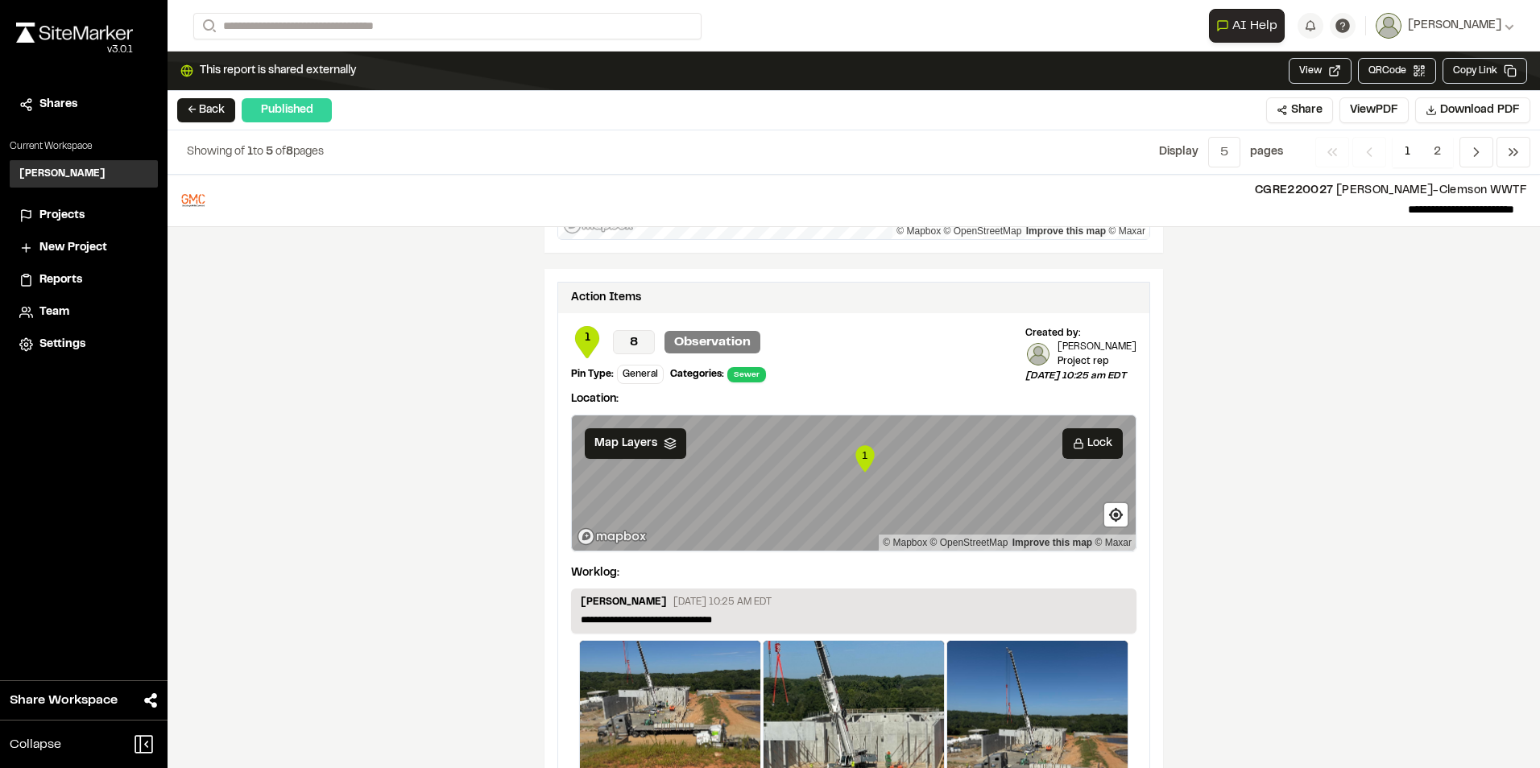
scroll to position [1490, 0]
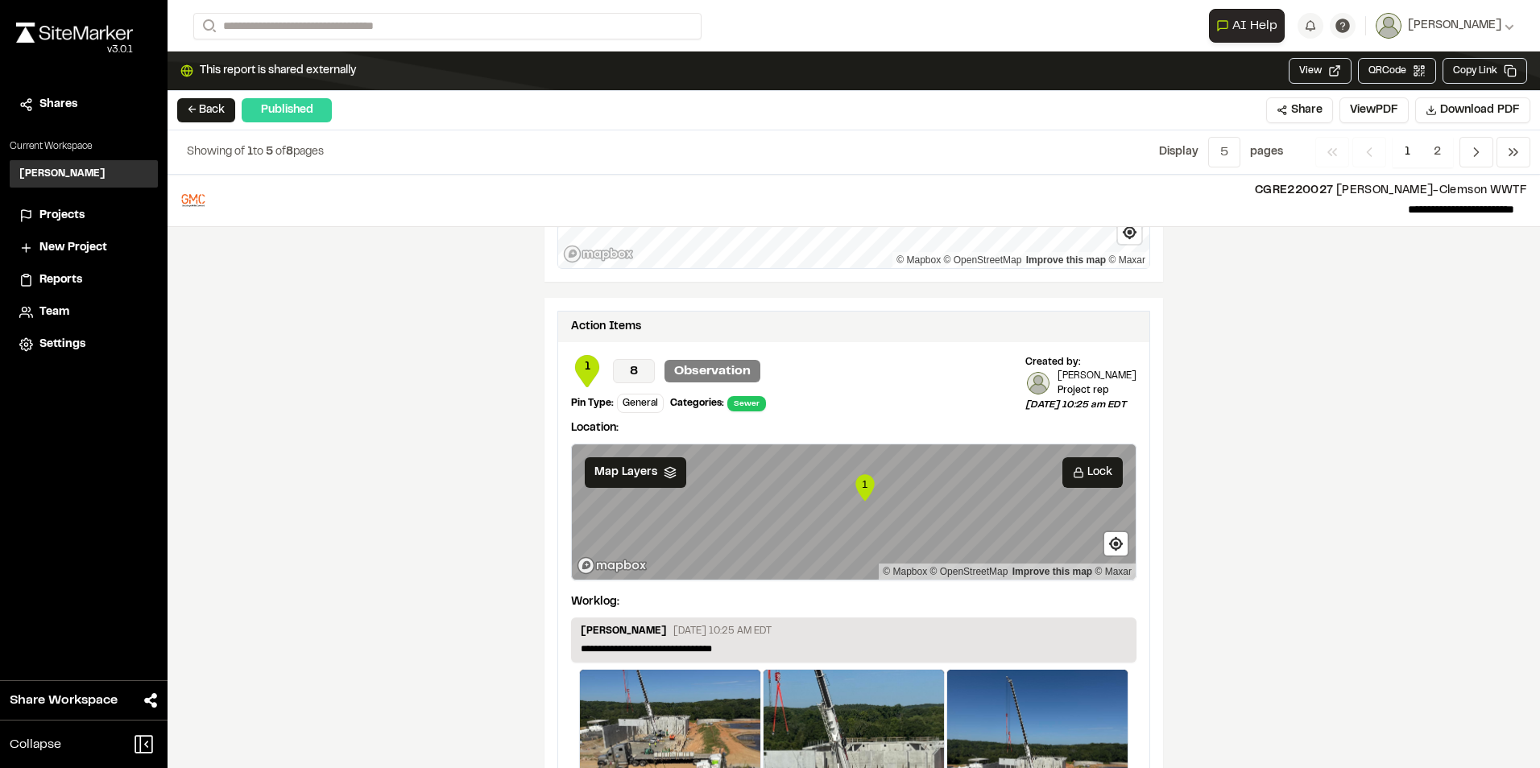
click at [862, 490] on text "1" at bounding box center [865, 484] width 6 height 12
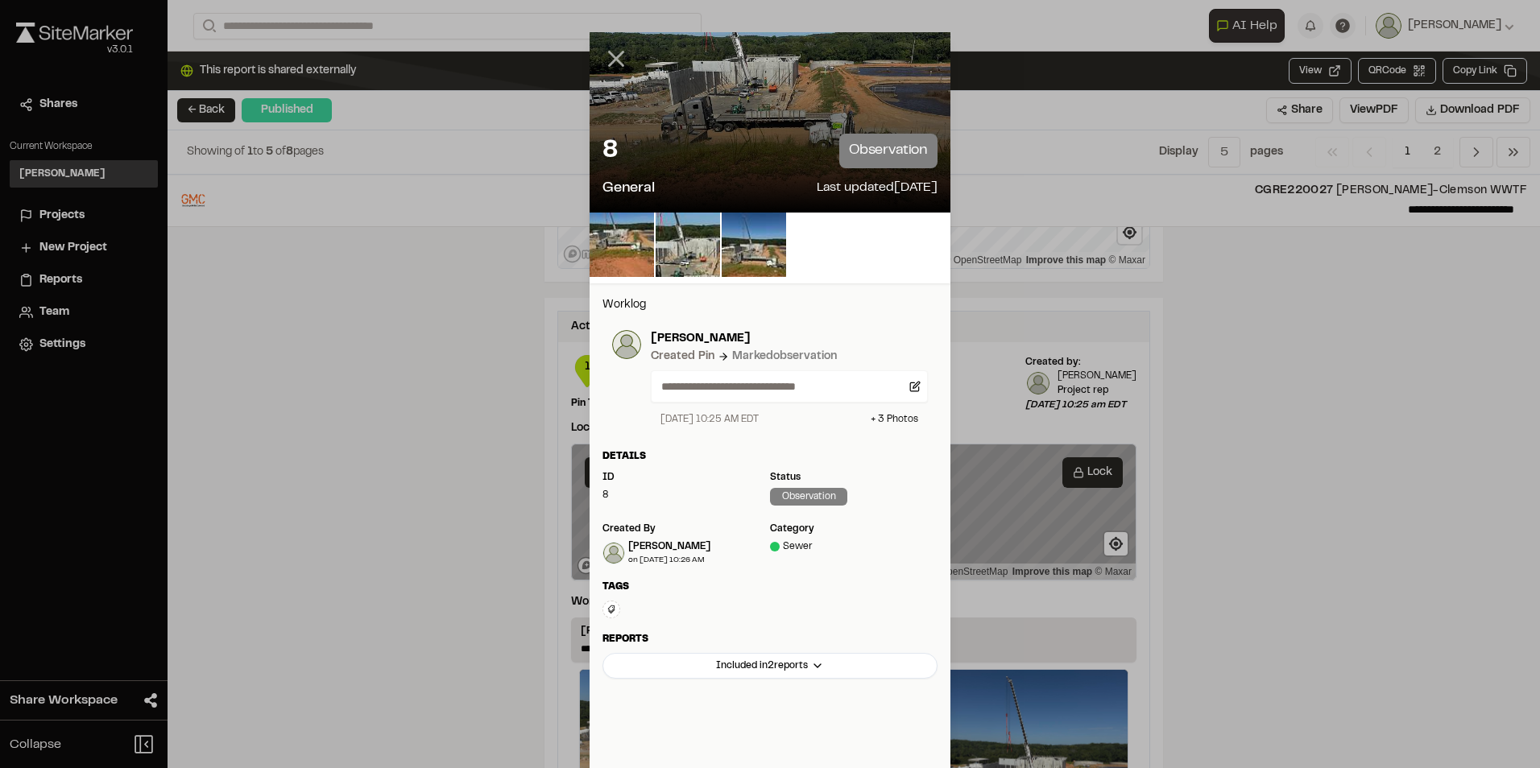
click at [612, 58] on line at bounding box center [617, 59] width 14 height 14
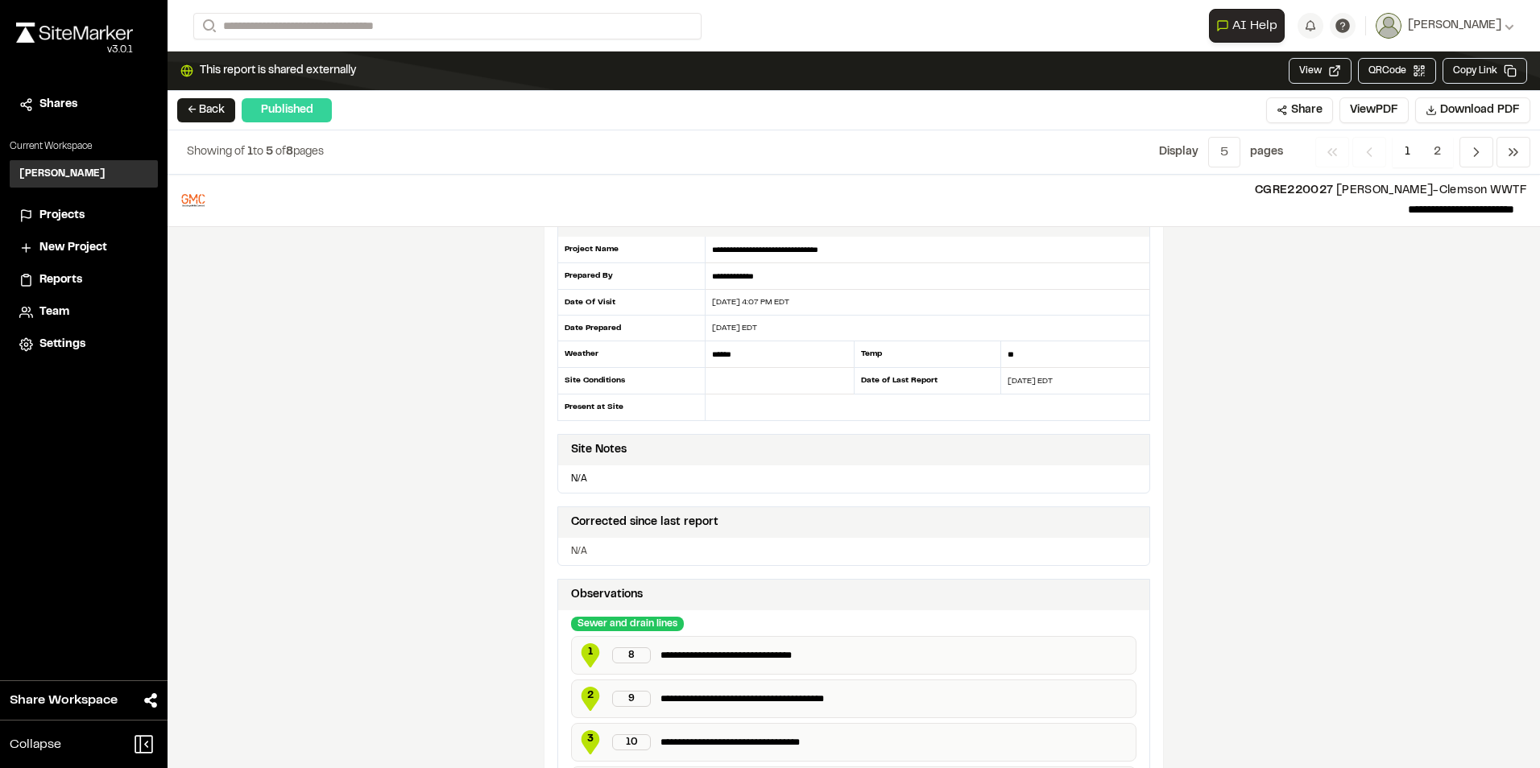
scroll to position [0, 0]
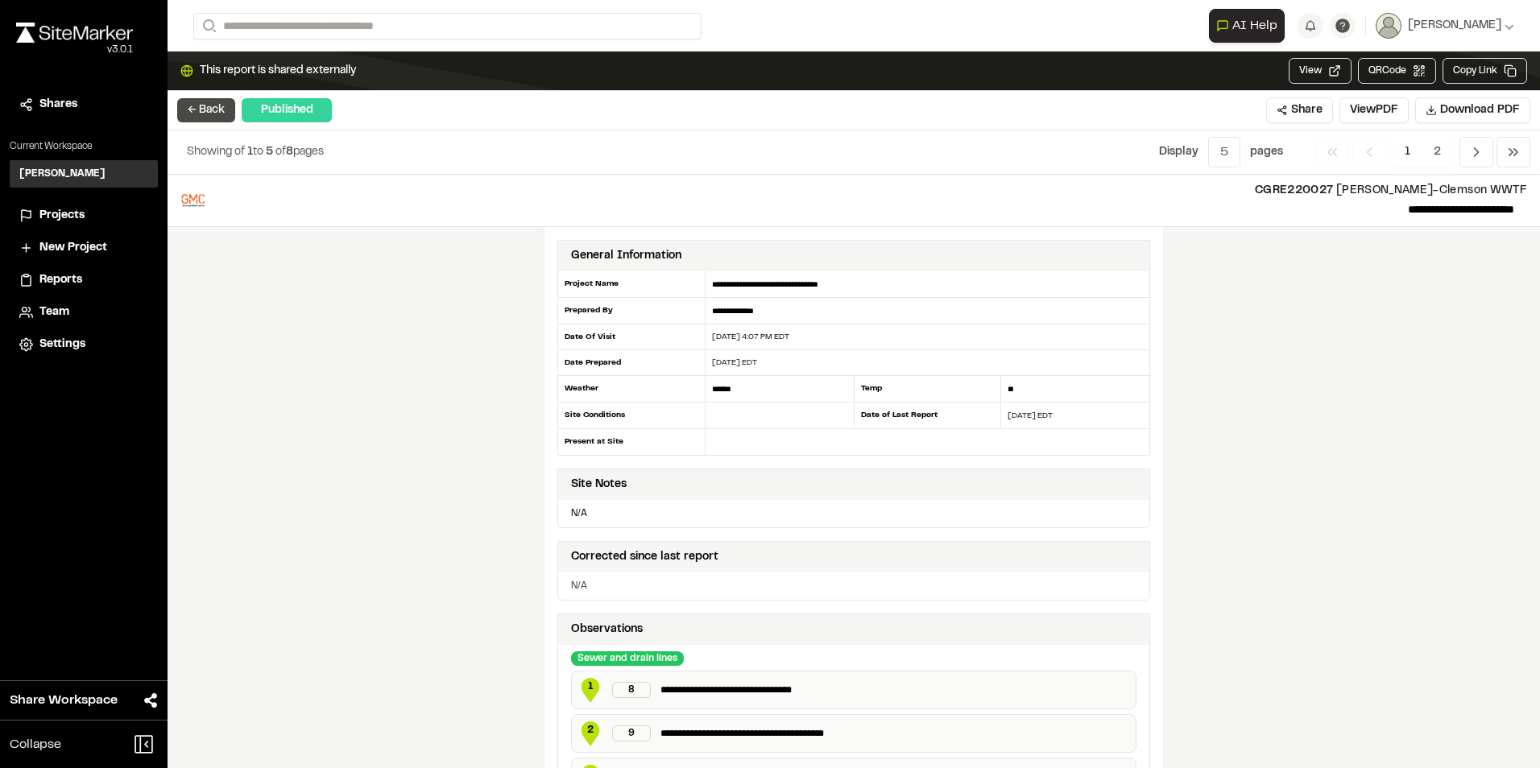
click at [190, 98] on button "← Back" at bounding box center [206, 110] width 58 height 24
click at [189, 111] on button "← Back" at bounding box center [206, 110] width 58 height 24
click at [212, 104] on button "← Back" at bounding box center [206, 110] width 58 height 24
click at [57, 214] on span "Projects" at bounding box center [61, 216] width 45 height 18
